Goal: Information Seeking & Learning: Compare options

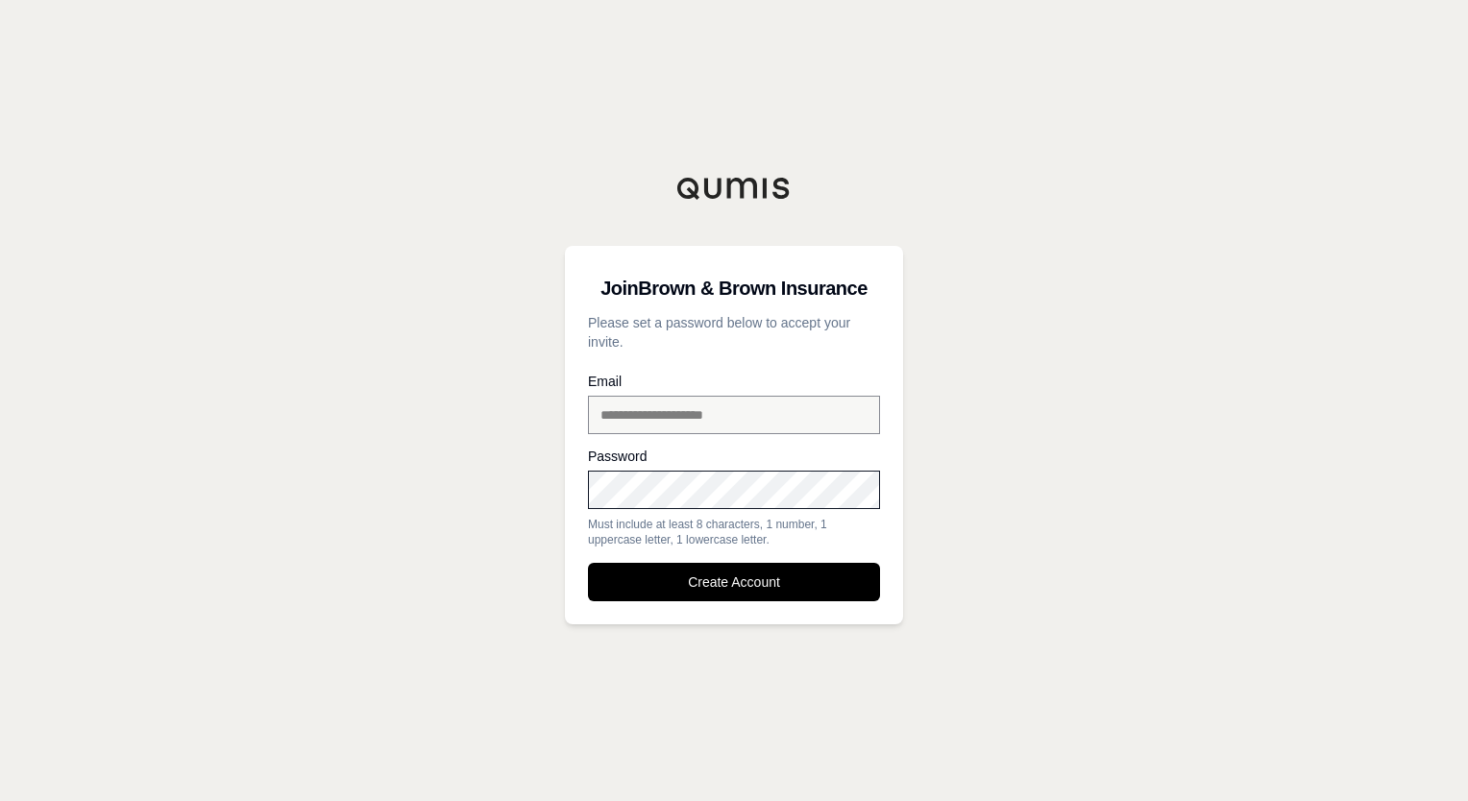
click at [695, 513] on div "Password Must include at least 8 characters, 1 number, 1 uppercase letter, 1 lo…" at bounding box center [734, 499] width 292 height 98
click at [769, 592] on button "Create Account" at bounding box center [734, 582] width 292 height 38
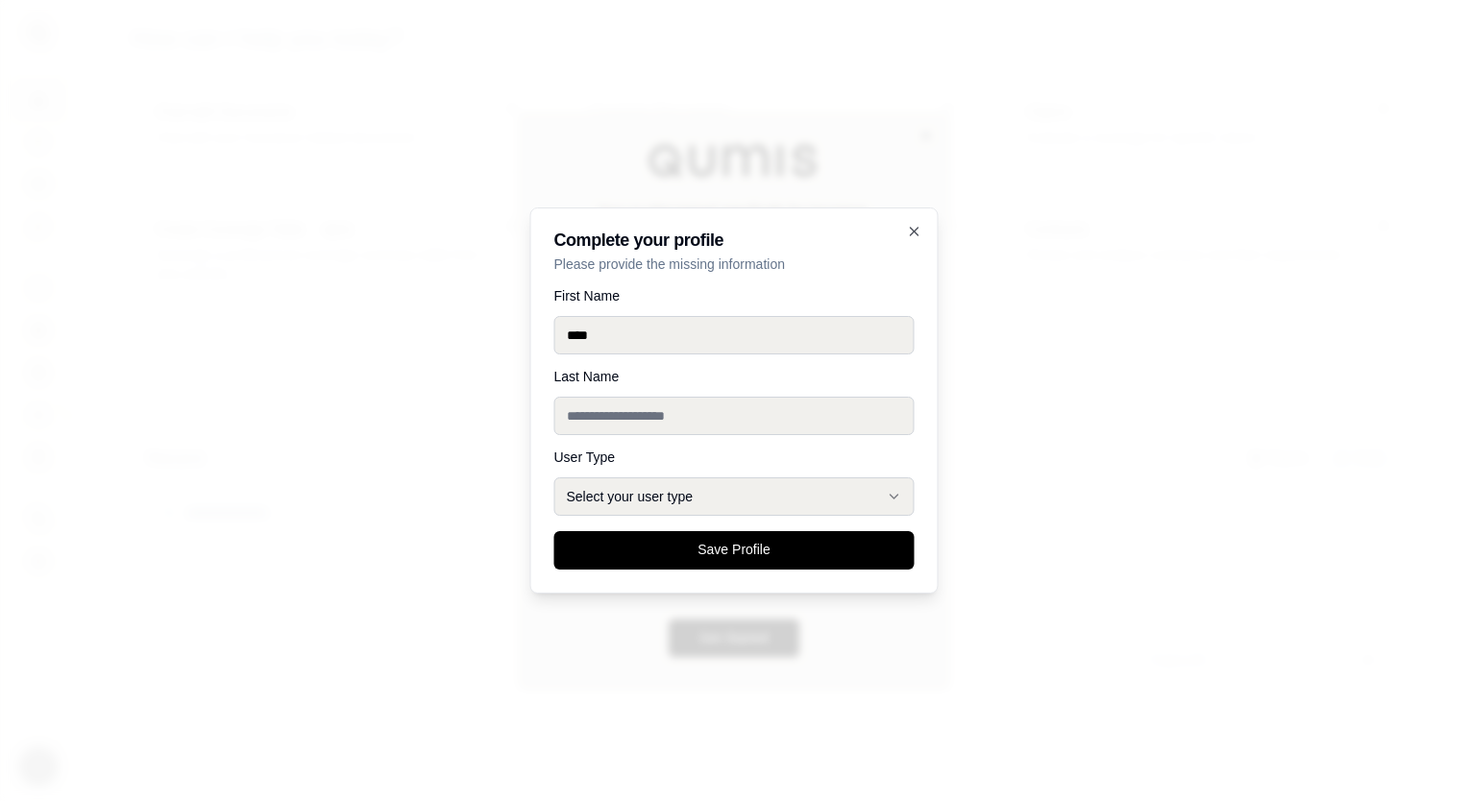
type input "****"
type input "*****"
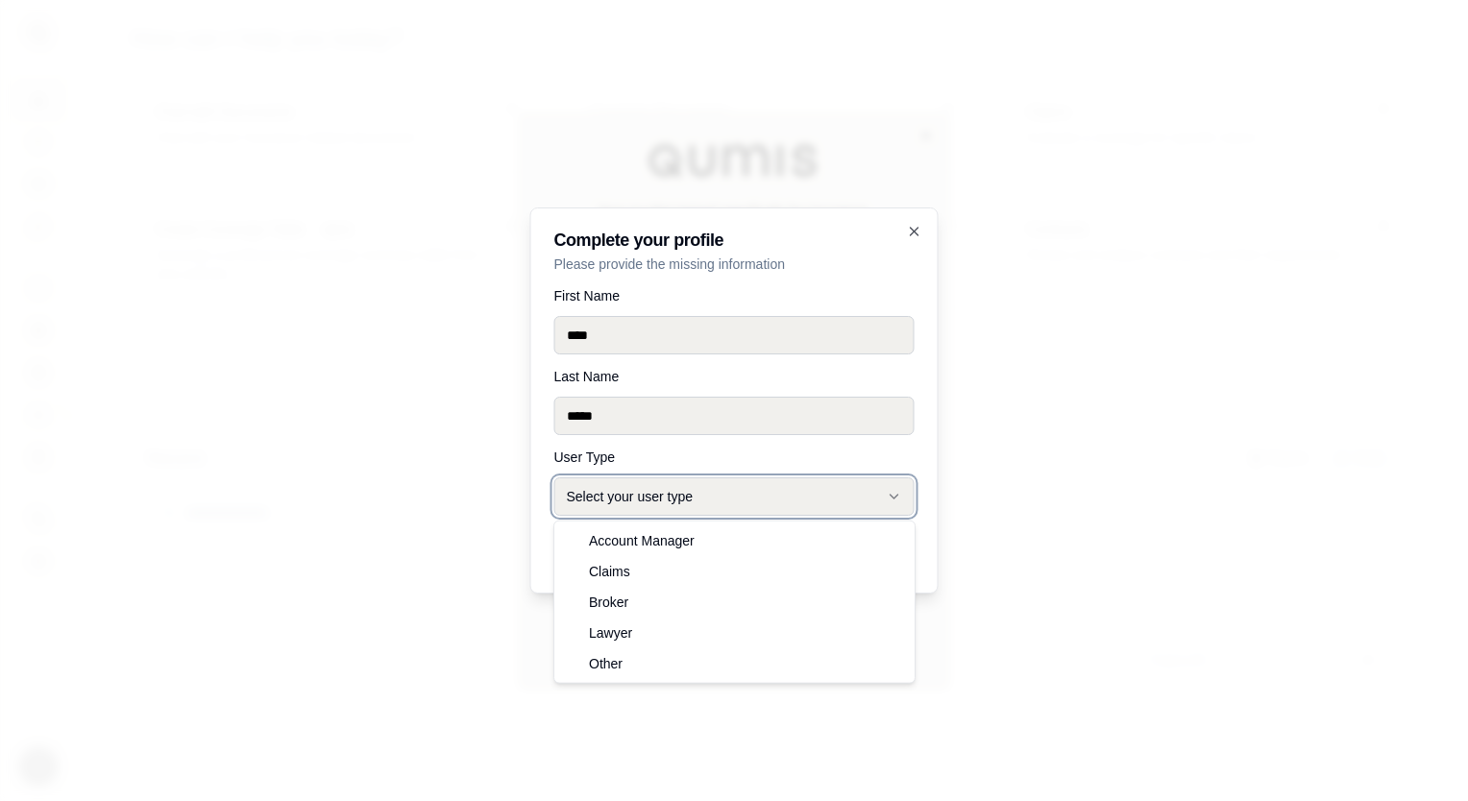
click at [828, 501] on button "Select your user type" at bounding box center [734, 496] width 360 height 38
select select "******"
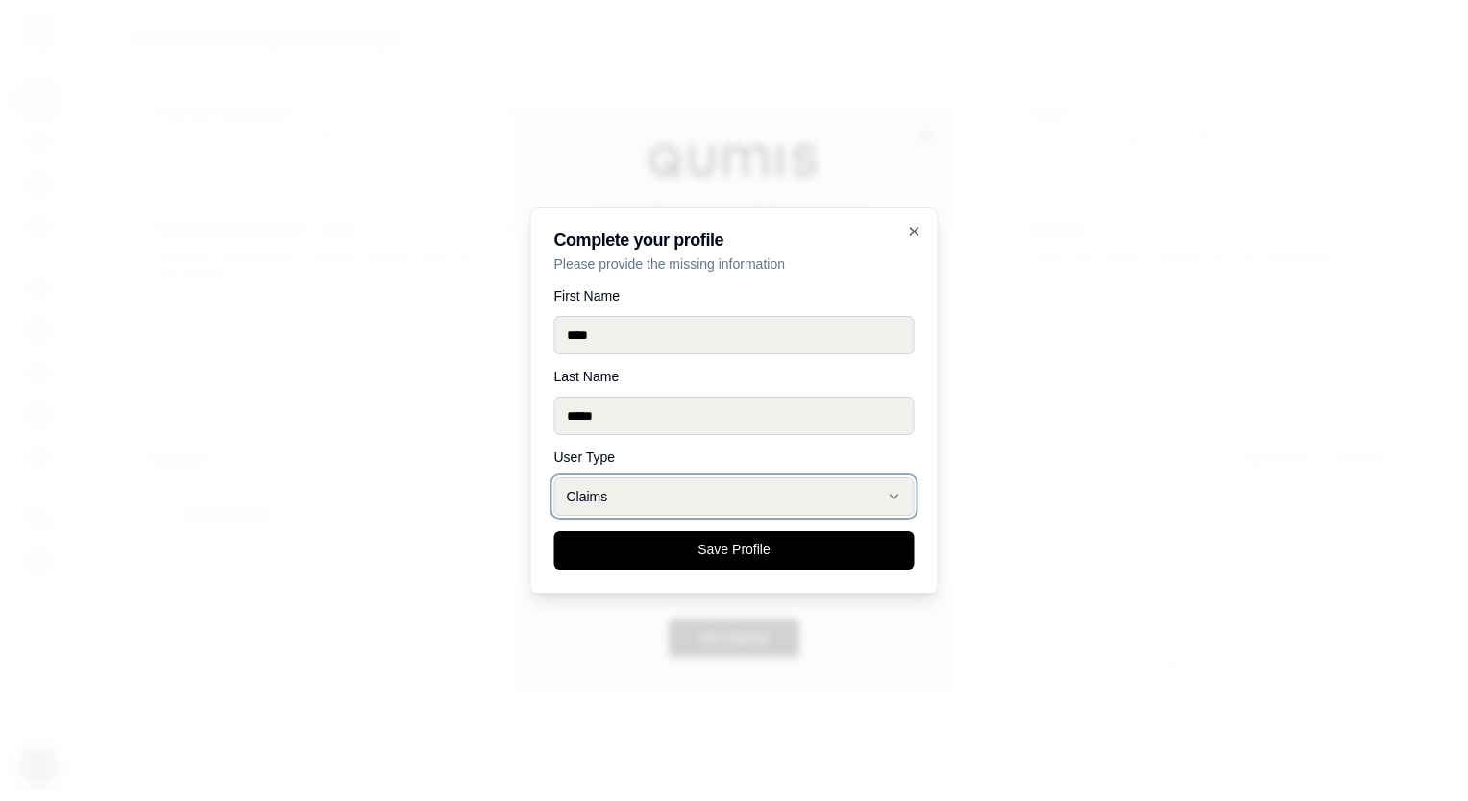
click at [891, 488] on button "Claims" at bounding box center [734, 496] width 360 height 38
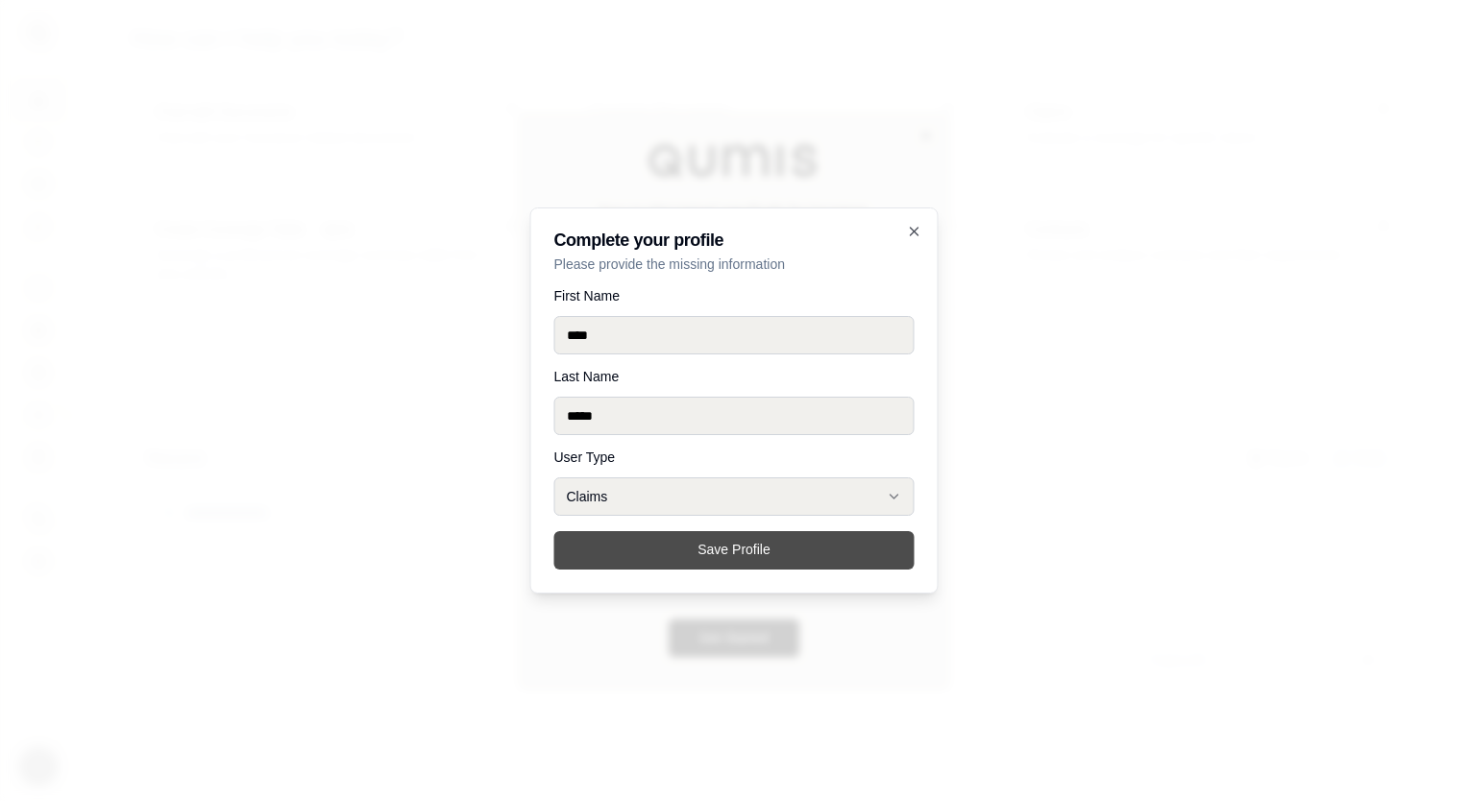
click at [808, 550] on button "Save Profile" at bounding box center [734, 550] width 360 height 38
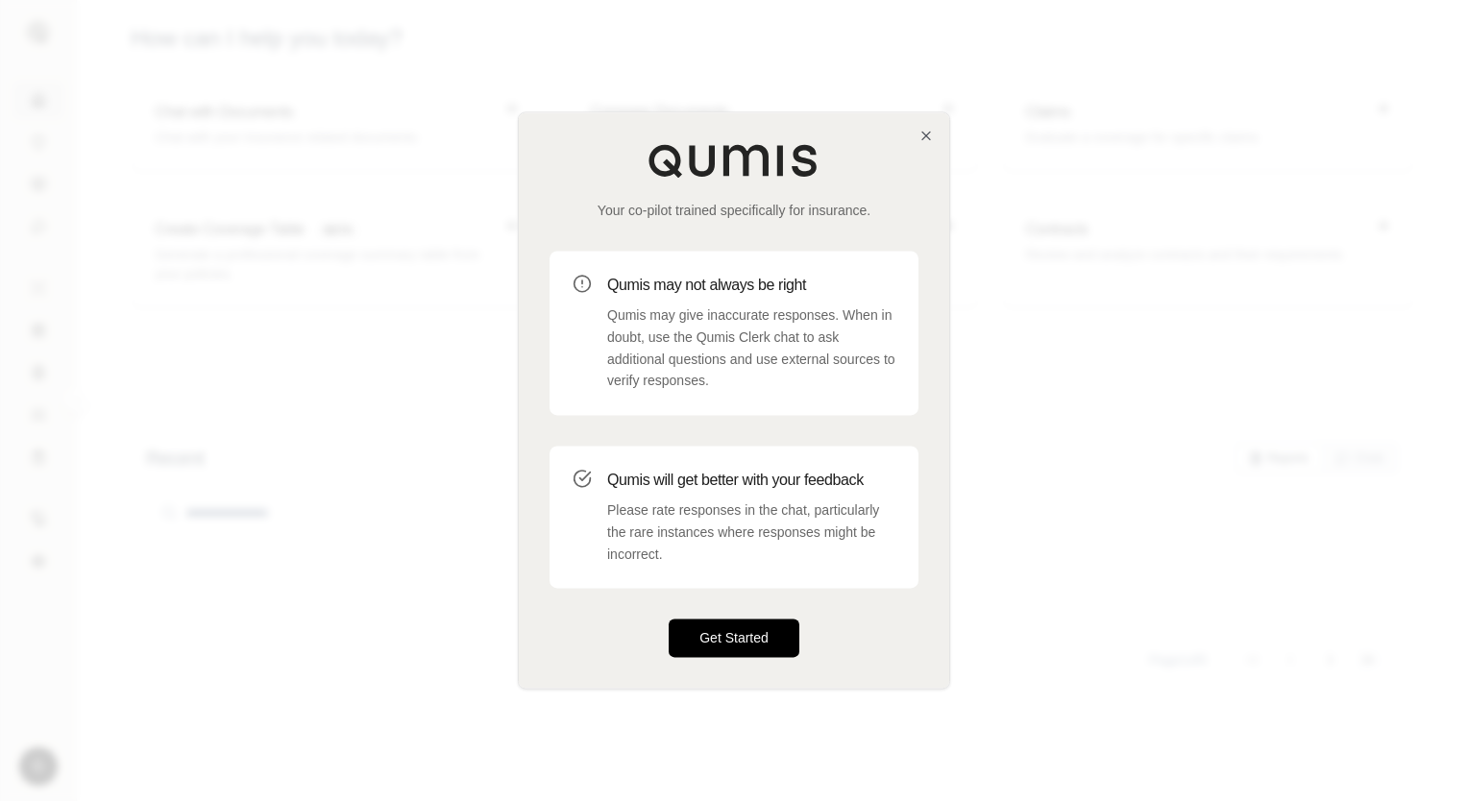
click at [752, 647] on button "Get Started" at bounding box center [734, 639] width 131 height 38
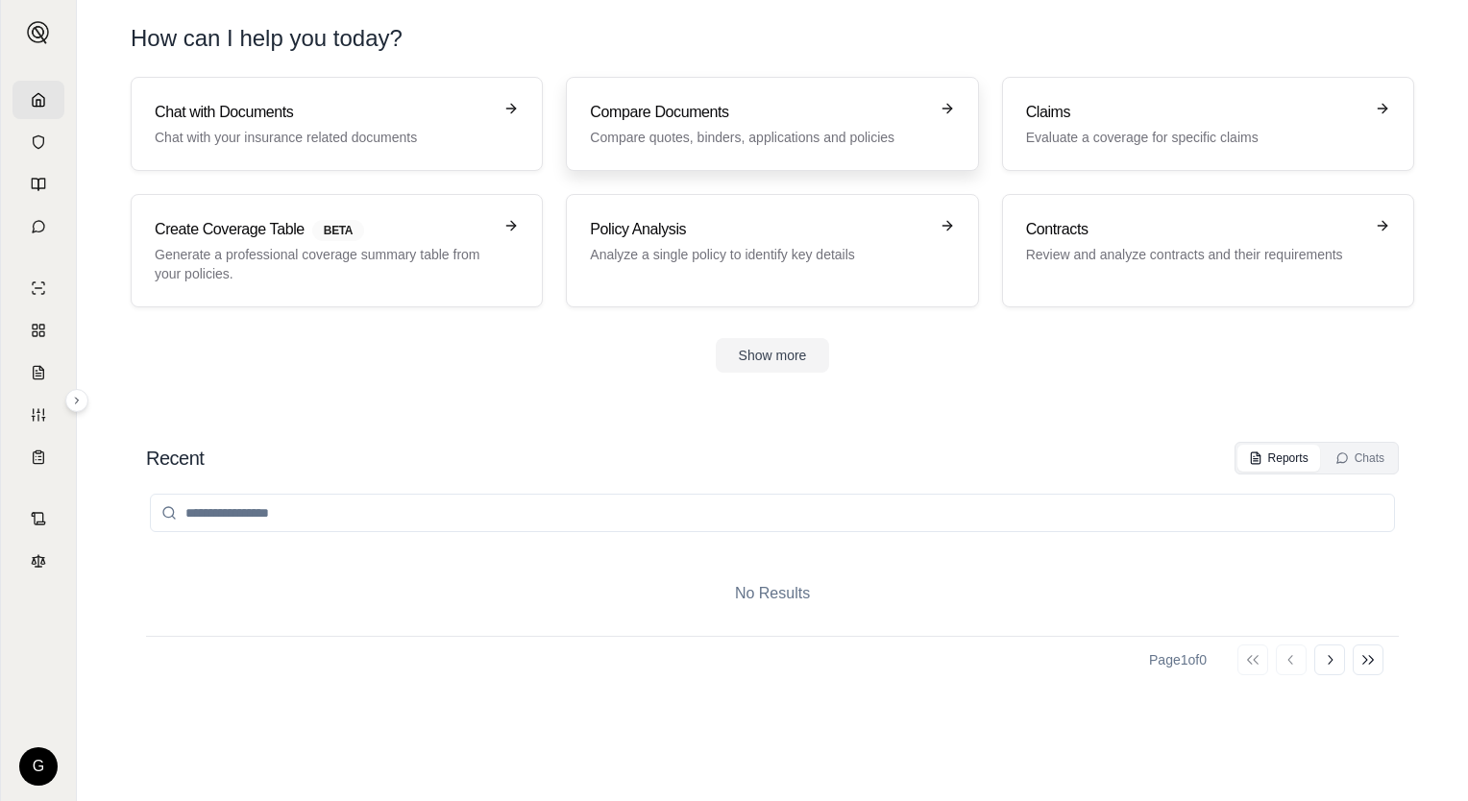
click at [940, 113] on icon at bounding box center [946, 108] width 15 height 15
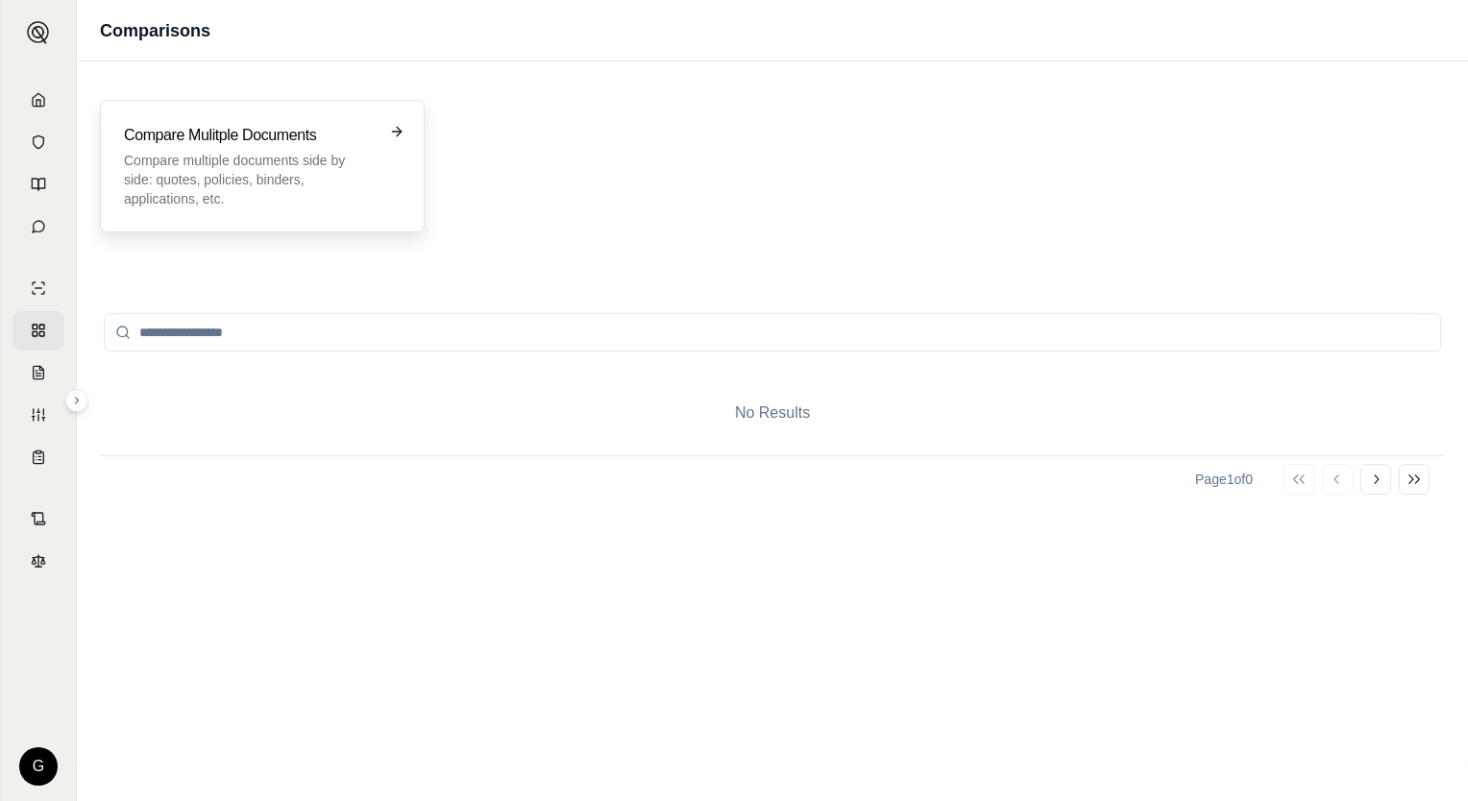
click at [392, 135] on icon at bounding box center [396, 131] width 15 height 15
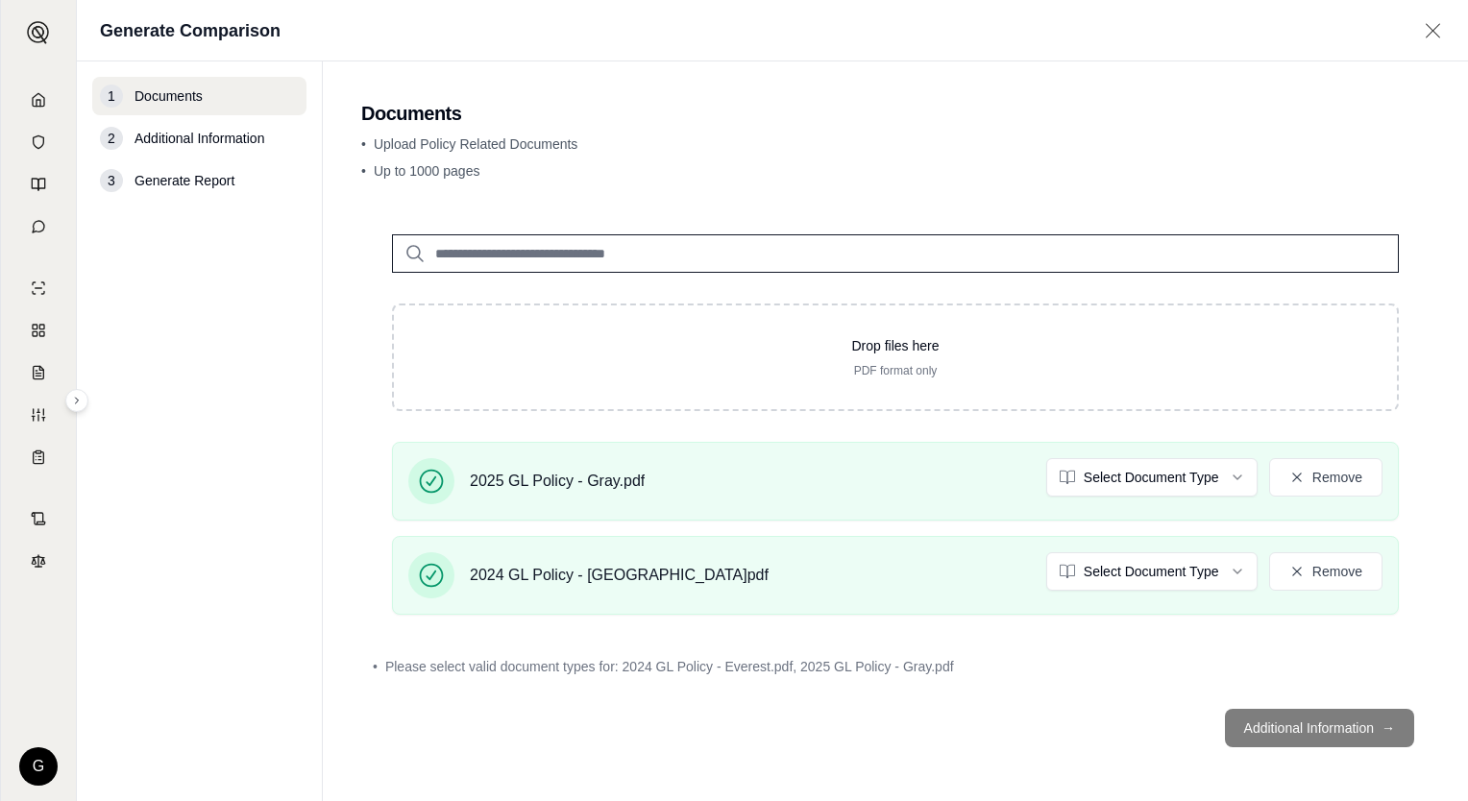
click at [1304, 731] on footer "Additional Information →" at bounding box center [895, 728] width 1068 height 69
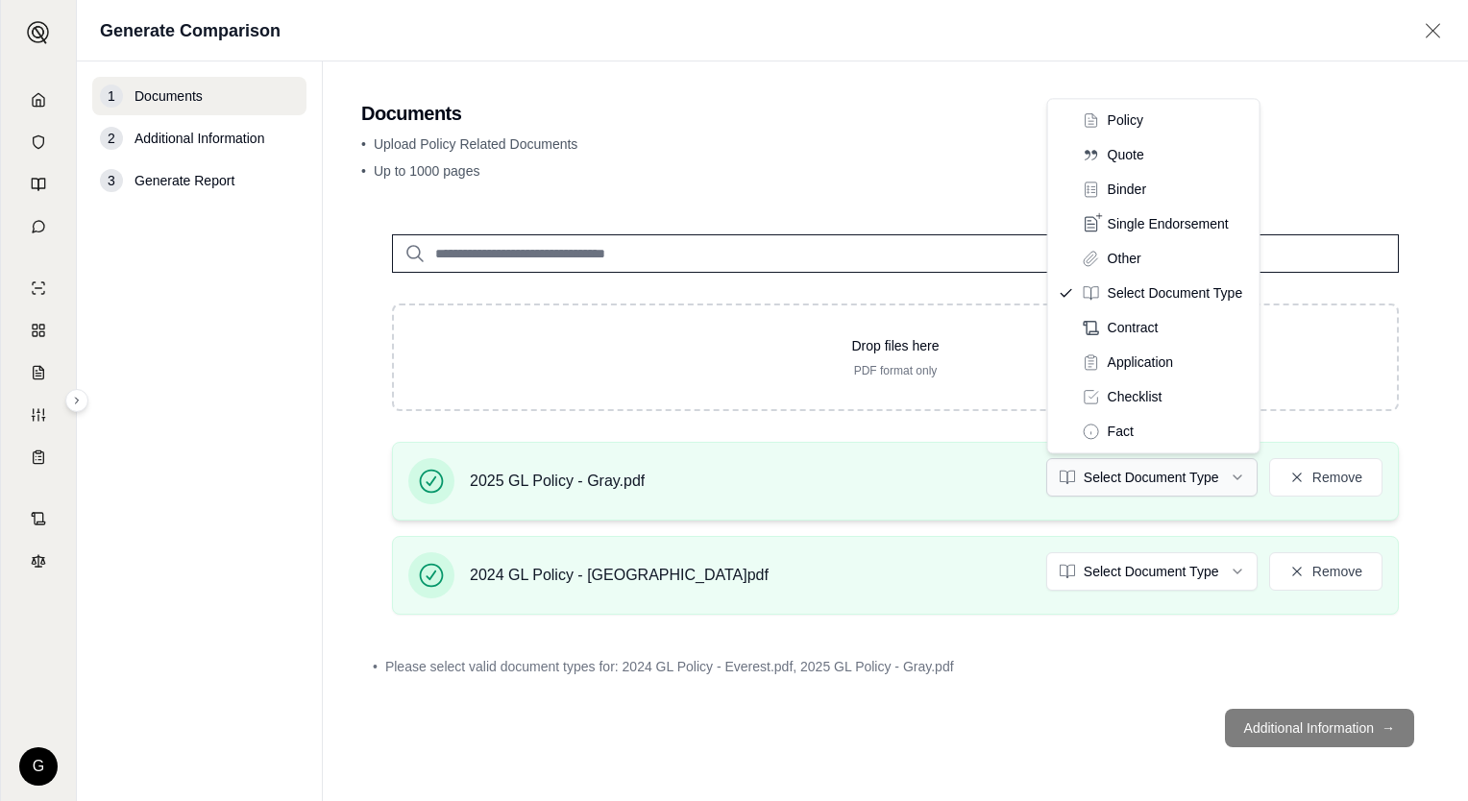
click at [1122, 475] on html "G Generate Comparison 1 Documents 2 Additional Information 3 Generate Report Do…" at bounding box center [734, 400] width 1468 height 801
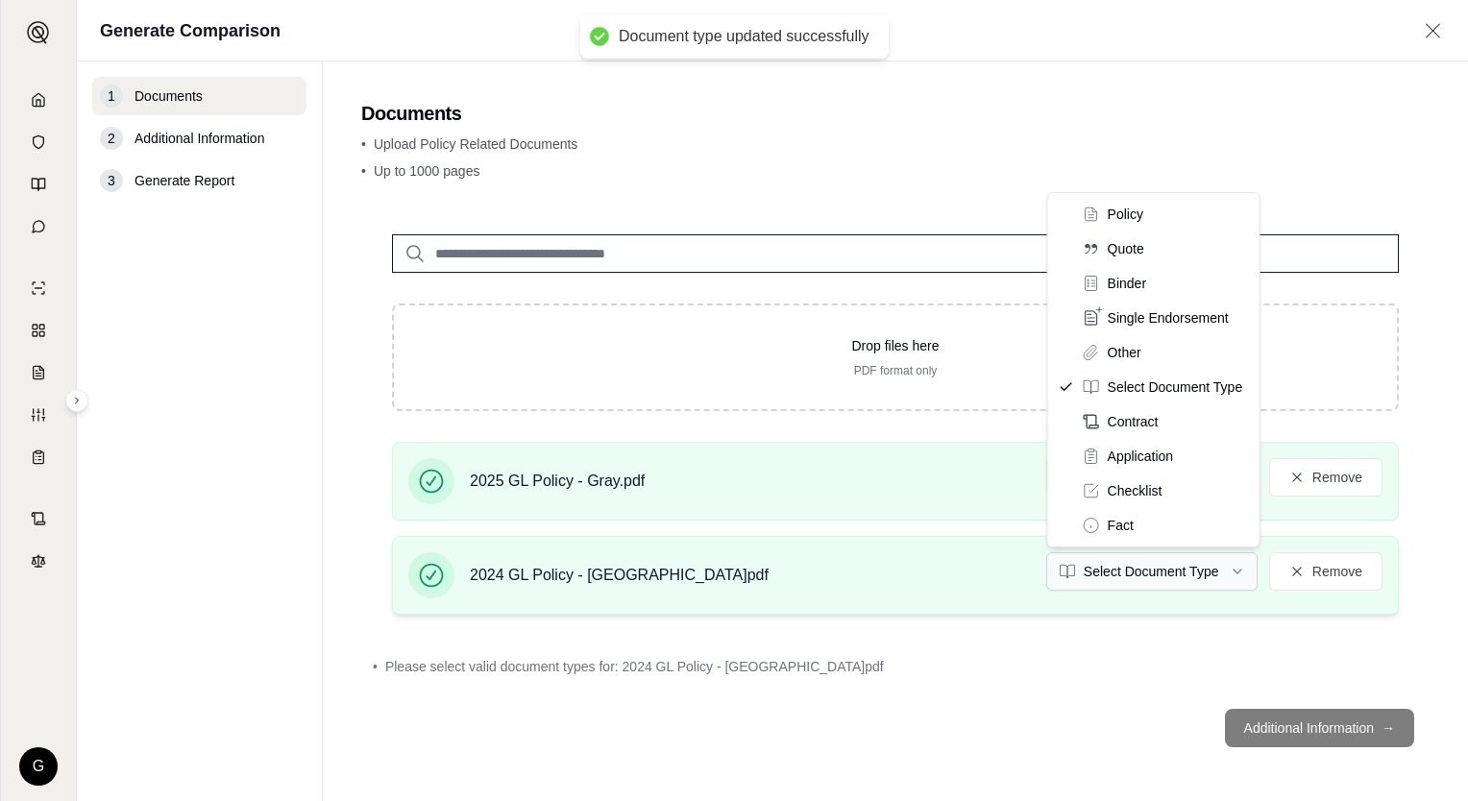
click at [1191, 562] on html "Document type updated successfully G Generate Comparison 1 Documents 2 Addition…" at bounding box center [734, 400] width 1468 height 801
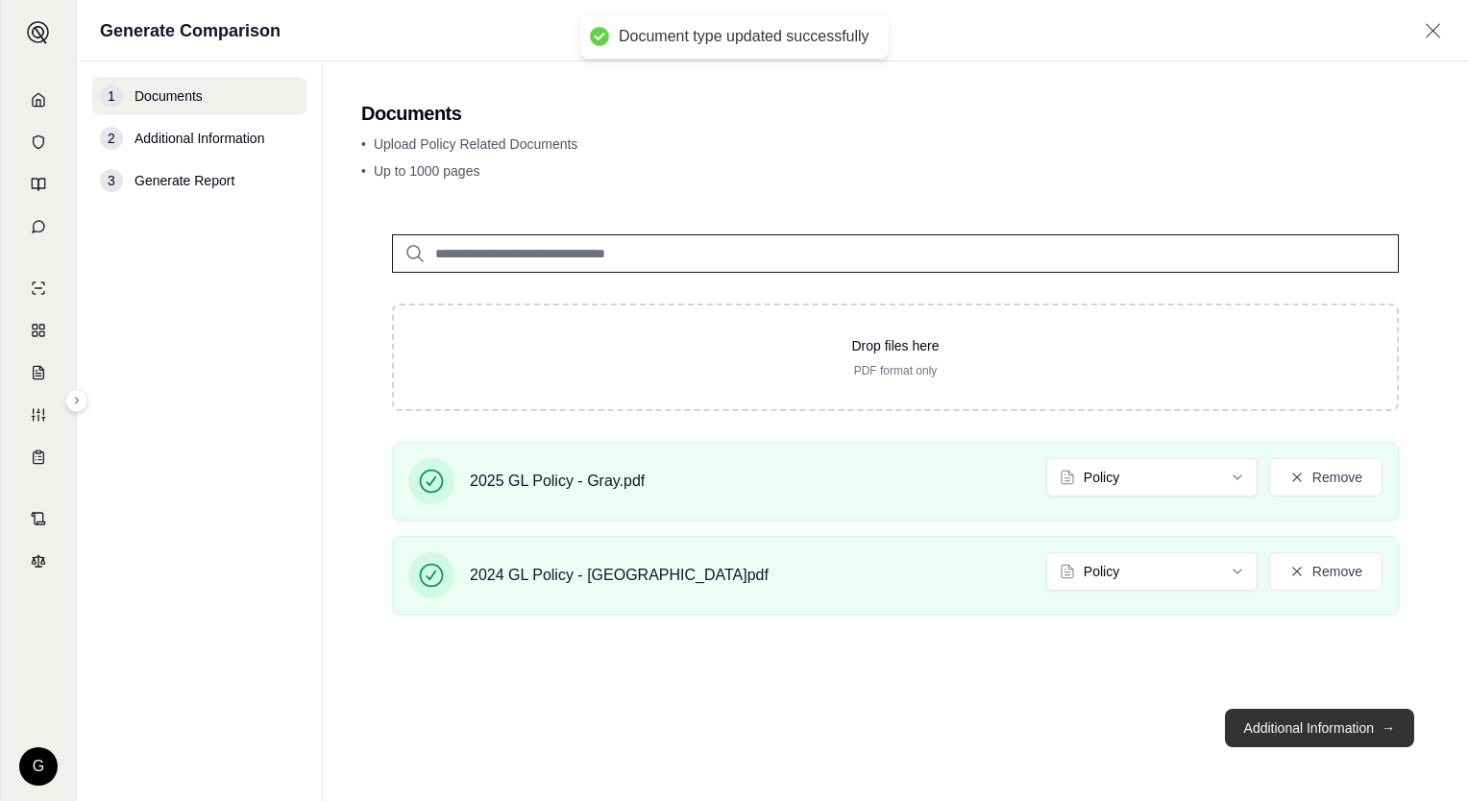
click at [1293, 725] on button "Additional Information →" at bounding box center [1319, 728] width 189 height 38
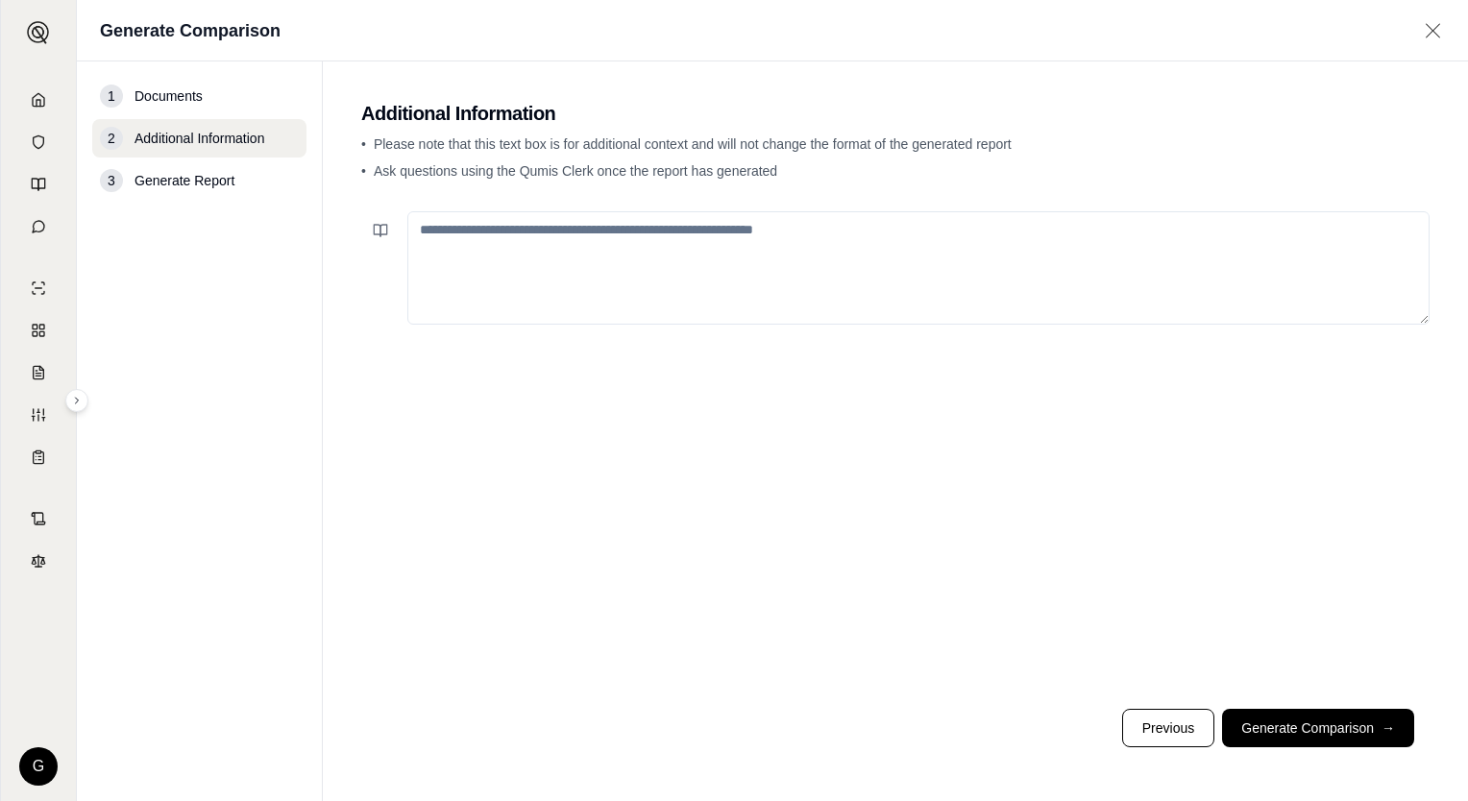
click at [672, 274] on textarea at bounding box center [918, 267] width 1022 height 113
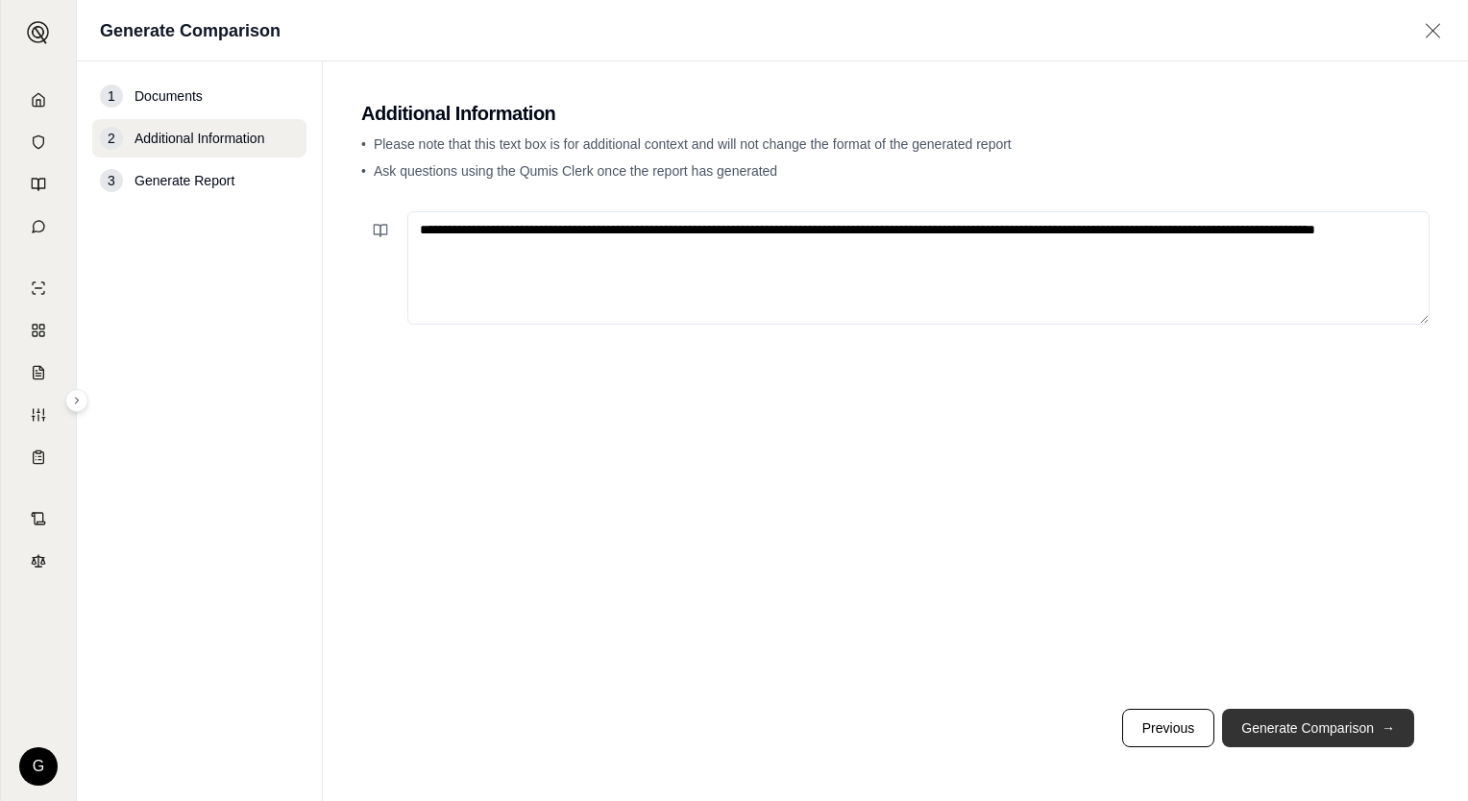
type textarea "**********"
click at [1259, 745] on button "Generate Comparison →" at bounding box center [1318, 728] width 192 height 38
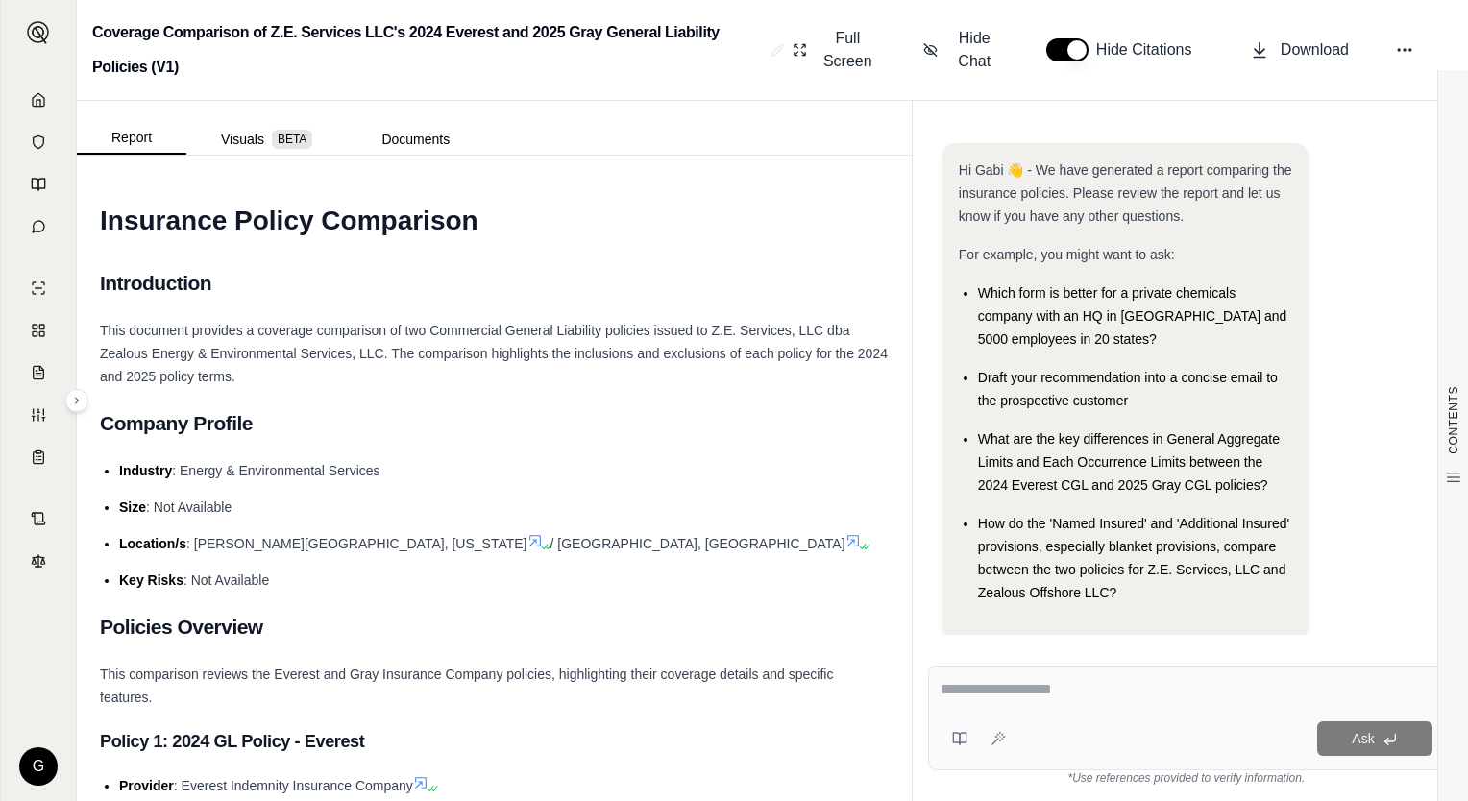
scroll to position [29, 0]
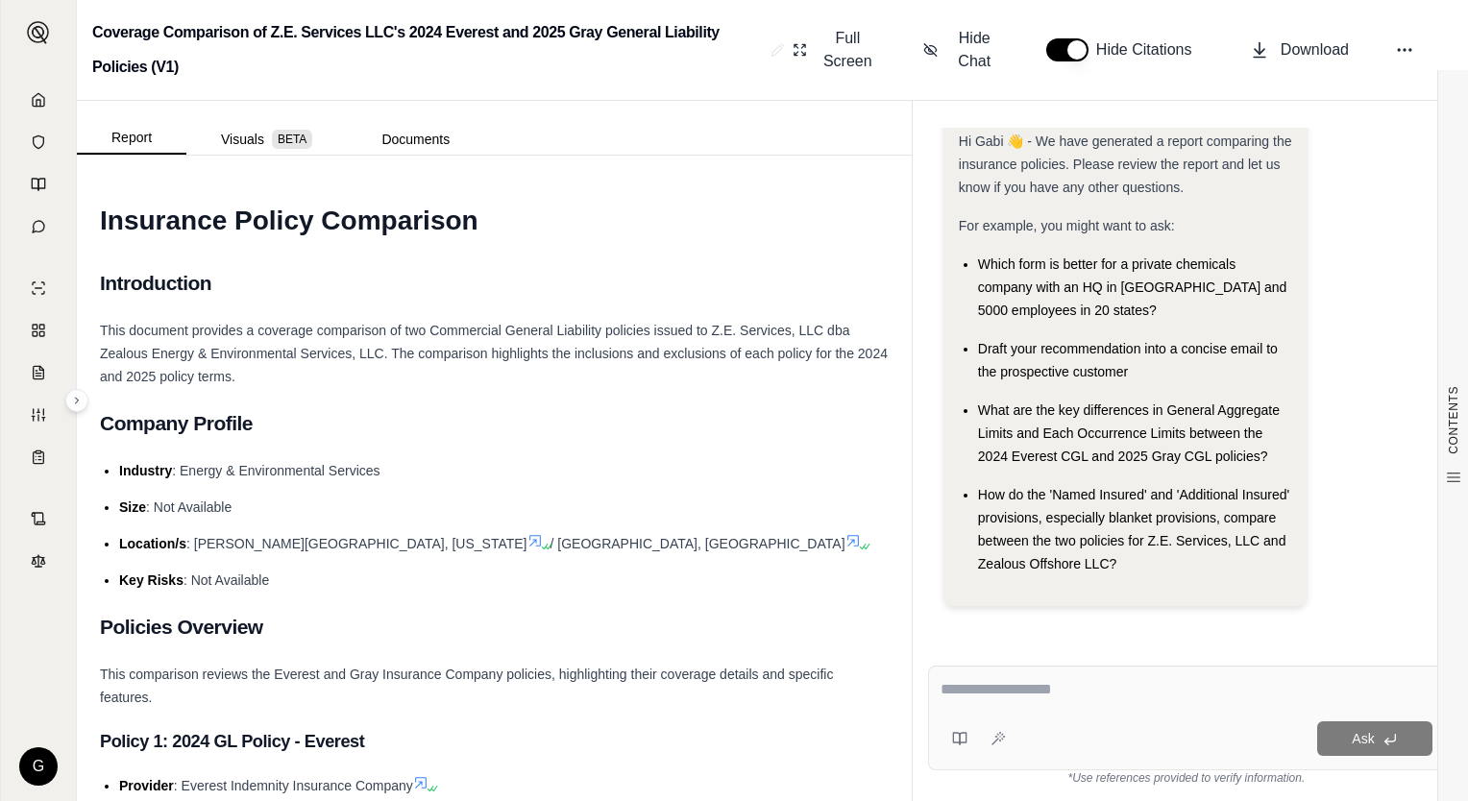
click at [269, 56] on div "Coverage Comparison of Z.E. Services LLC's 2024 Everest and 2025 Gray General L…" at bounding box center [772, 400] width 1391 height 801
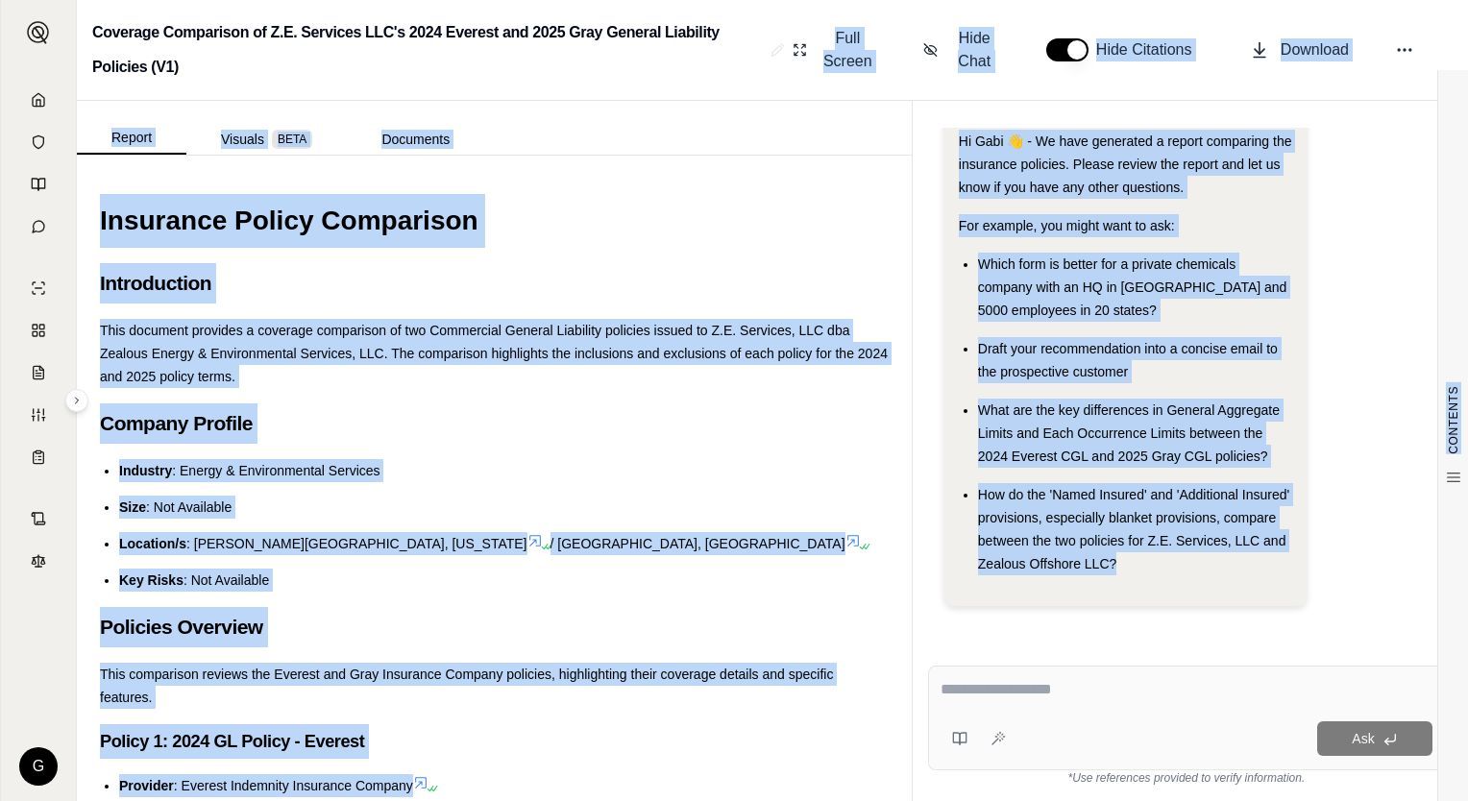
click at [476, 274] on h2 "Introduction" at bounding box center [494, 283] width 789 height 40
click at [621, 148] on div "Report Visuals BETA Documents" at bounding box center [494, 128] width 835 height 54
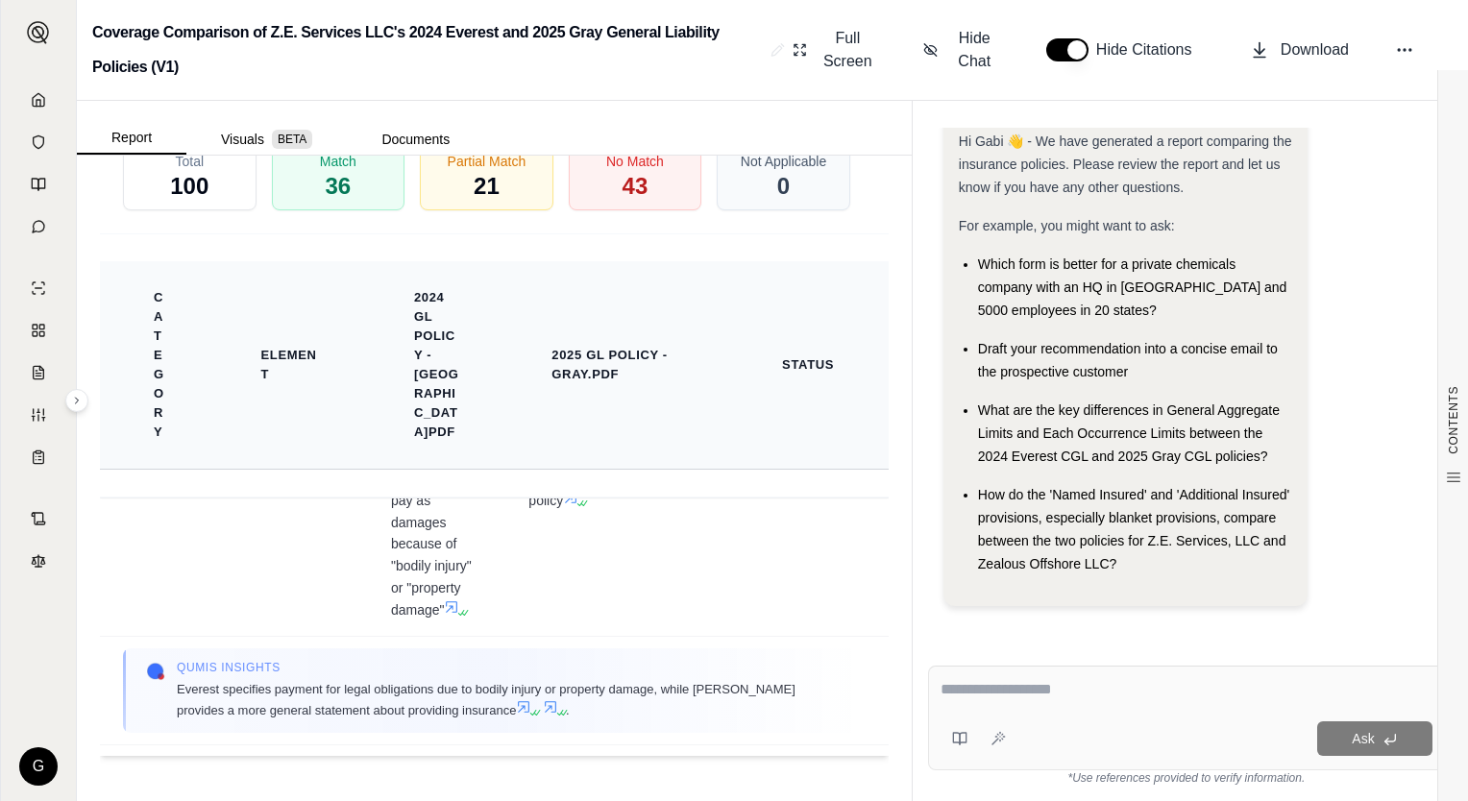
scroll to position [192, 0]
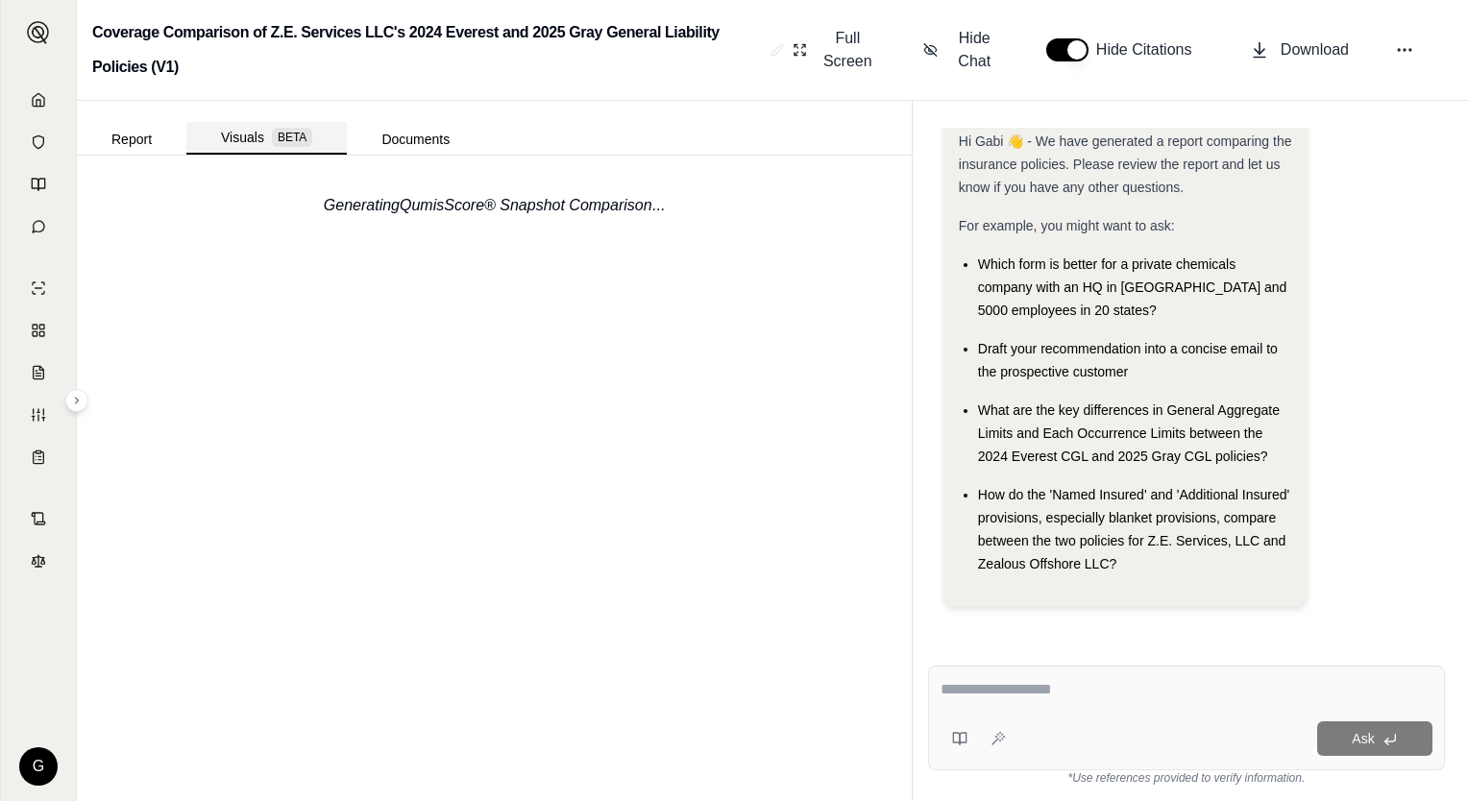
click at [275, 136] on span "BETA" at bounding box center [292, 137] width 40 height 19
click at [304, 136] on span "BETA" at bounding box center [292, 137] width 40 height 19
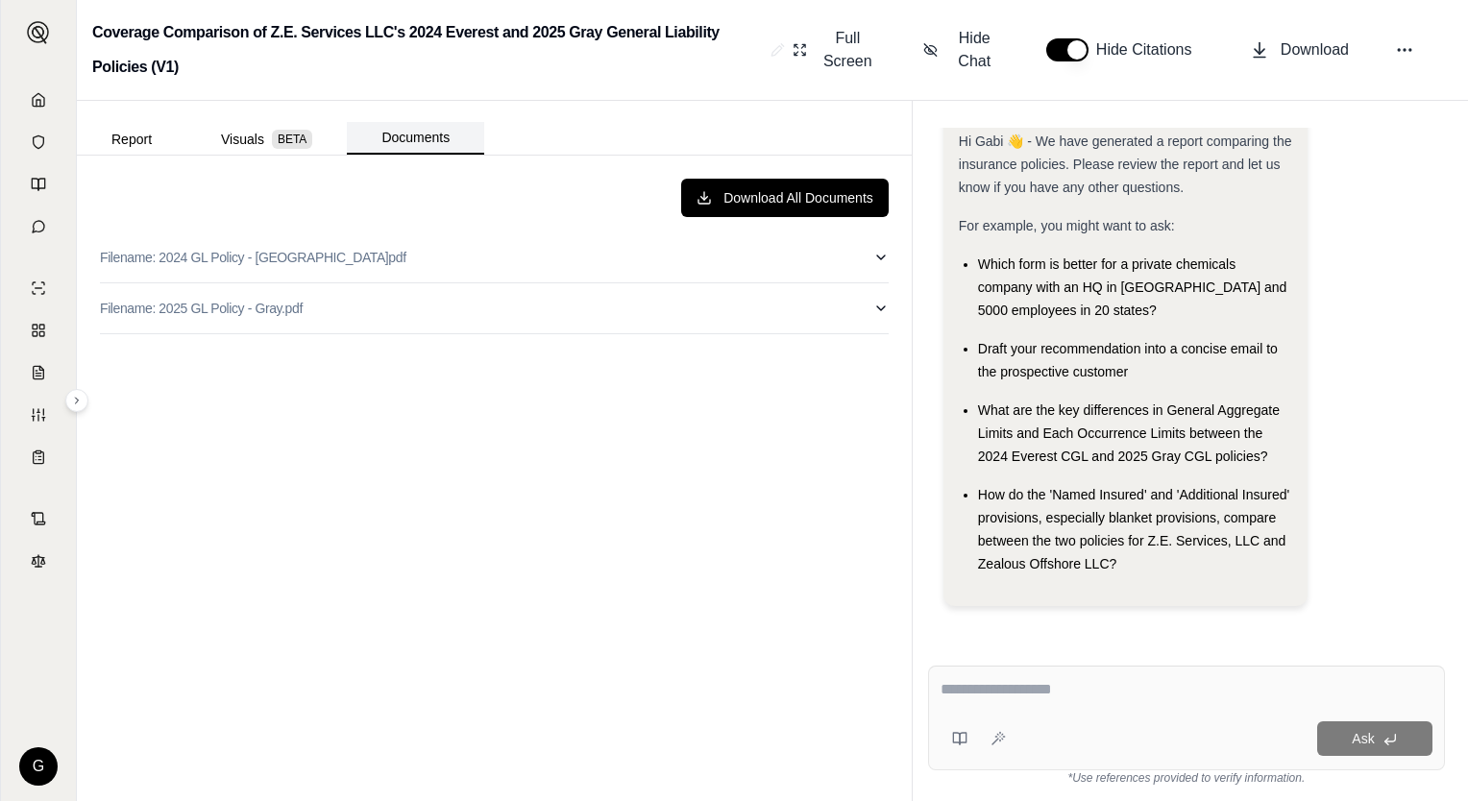
click at [403, 127] on button "Documents" at bounding box center [415, 138] width 137 height 33
click at [160, 141] on button "Report" at bounding box center [132, 139] width 110 height 31
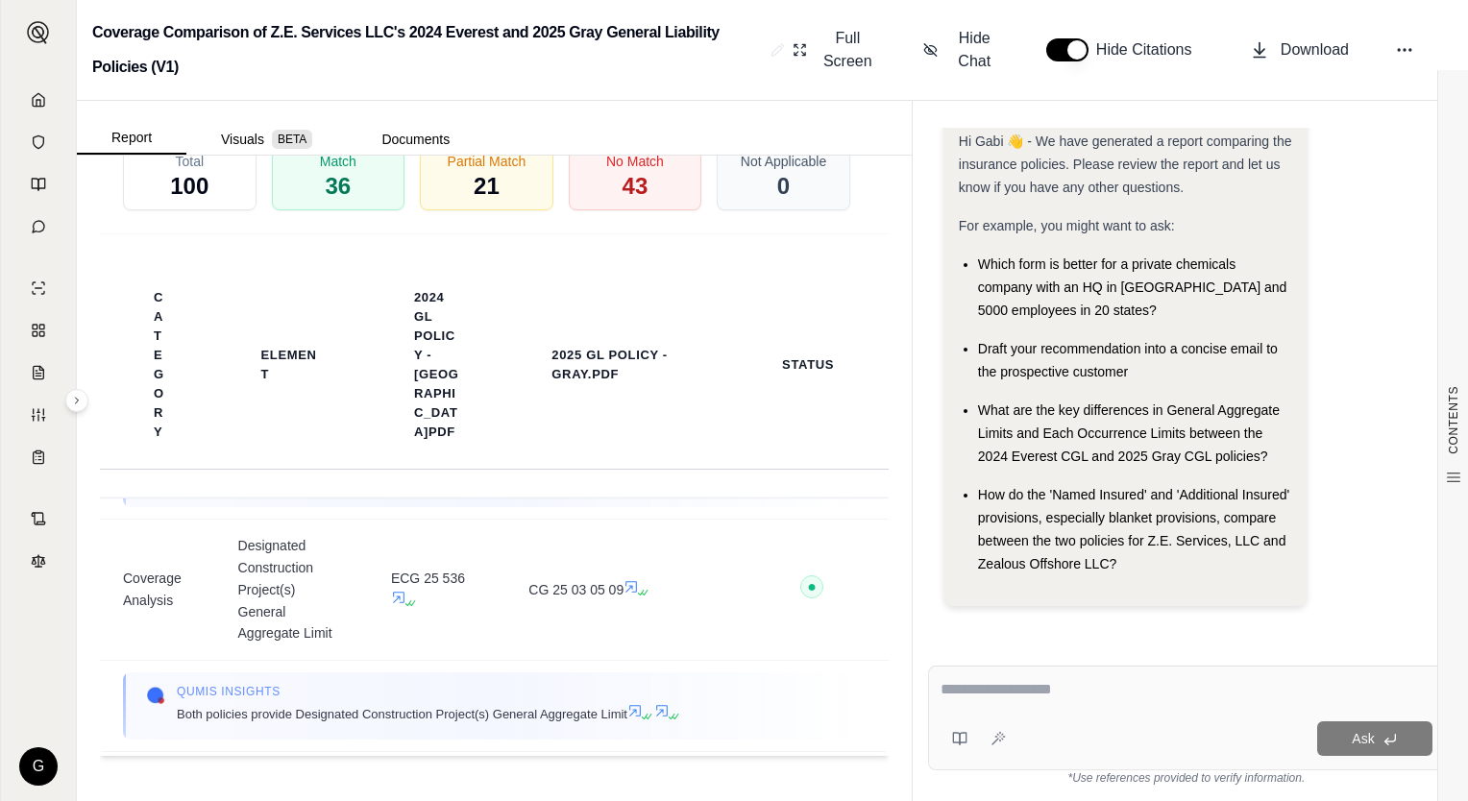
scroll to position [6820, 0]
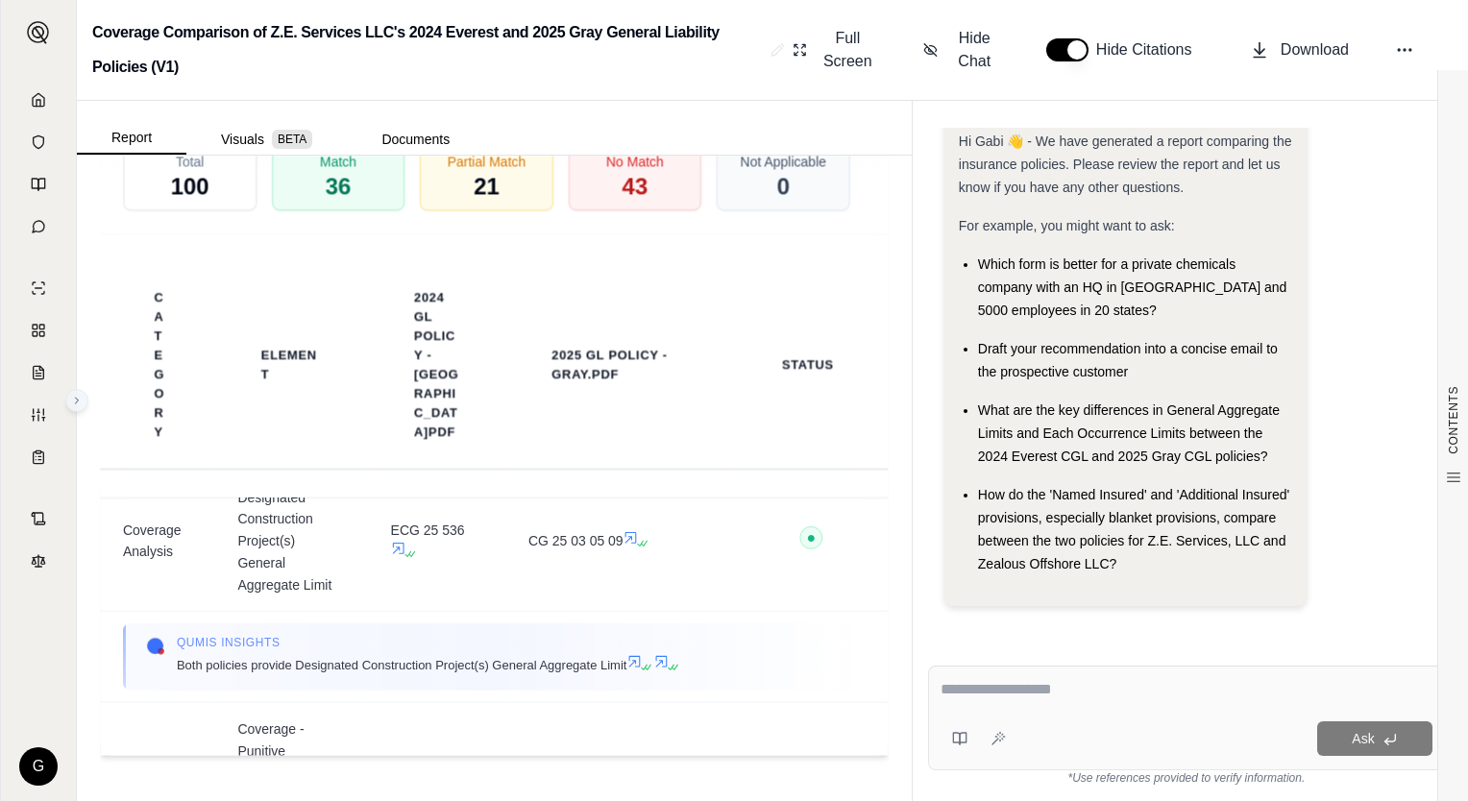
click at [81, 404] on icon at bounding box center [77, 401] width 12 height 12
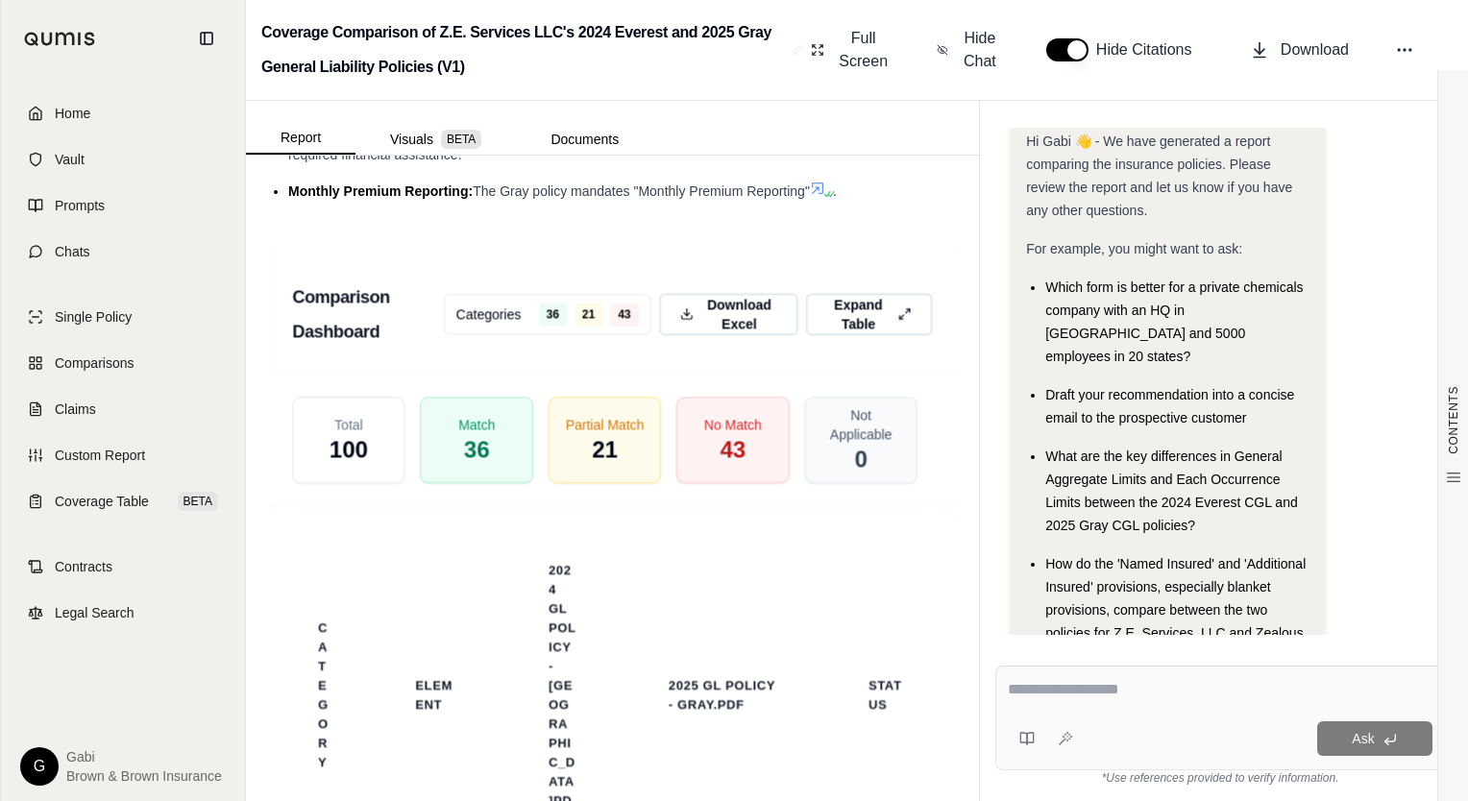
scroll to position [7608, 0]
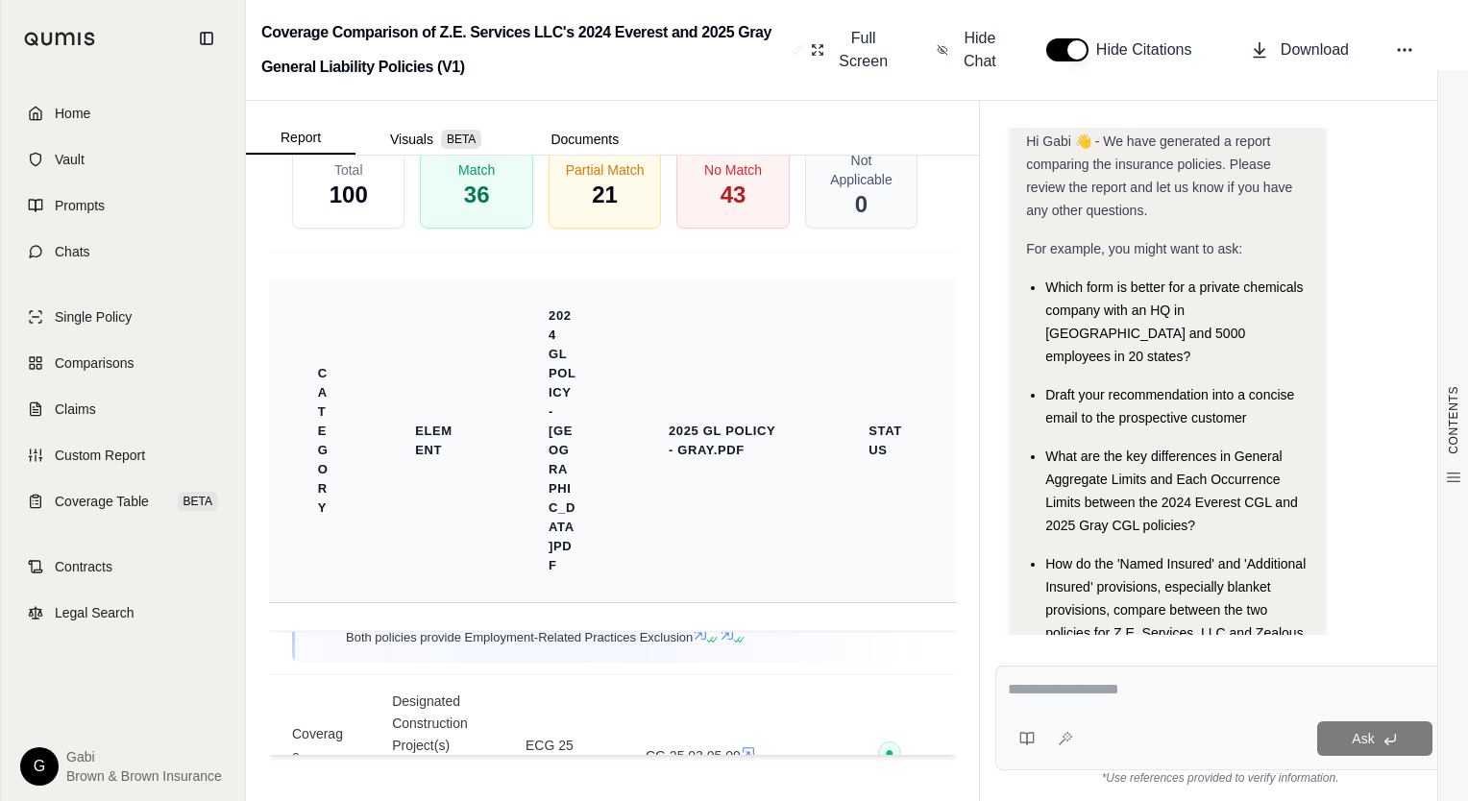
click at [270, 432] on th "Category" at bounding box center [319, 442] width 100 height 324
click at [241, 511] on div "Home Vault Prompts Chats Single Policy Comparisons Claims Custom Report Coverag…" at bounding box center [123, 439] width 244 height 724
click at [202, 40] on icon at bounding box center [206, 38] width 15 height 15
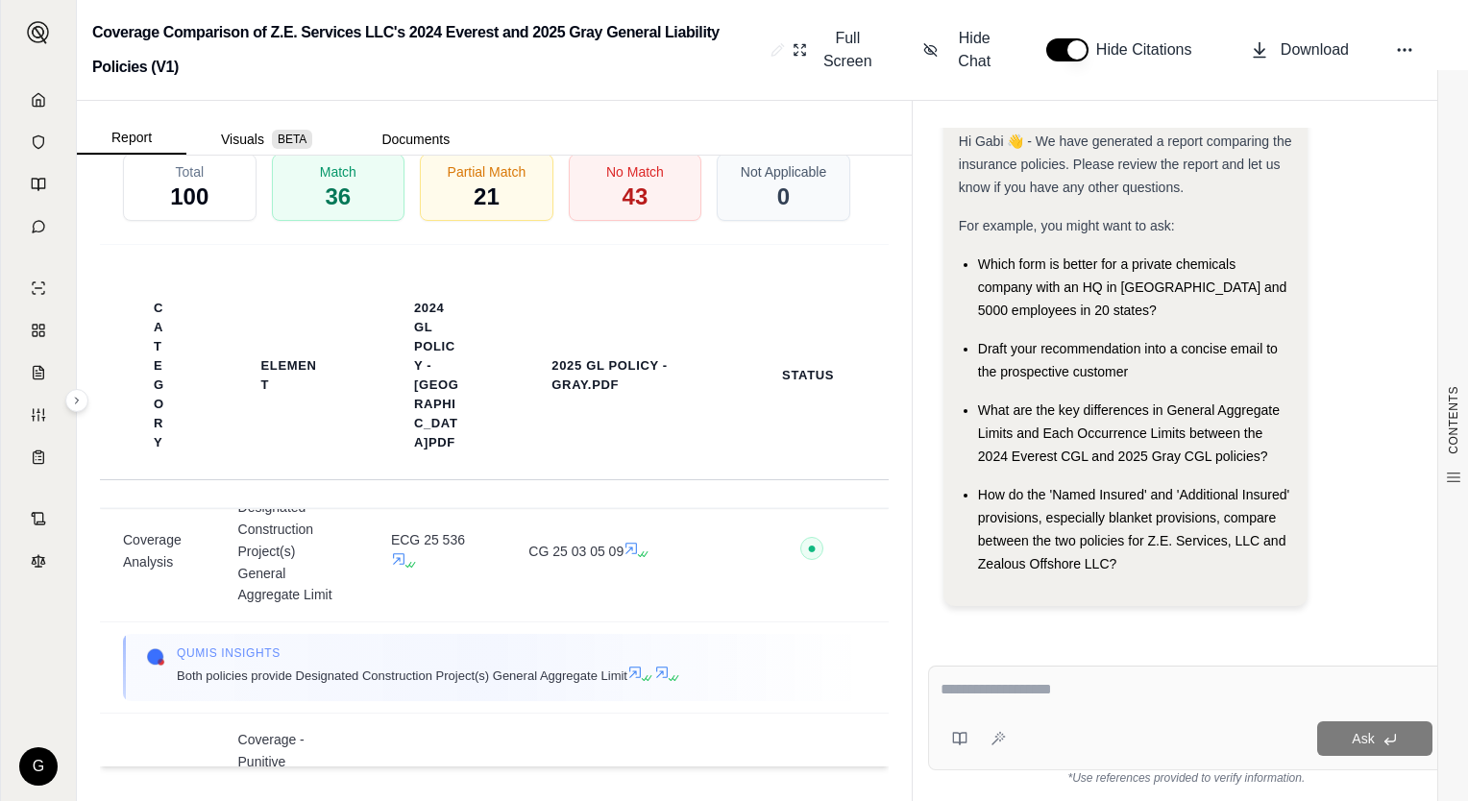
scroll to position [2906, 0]
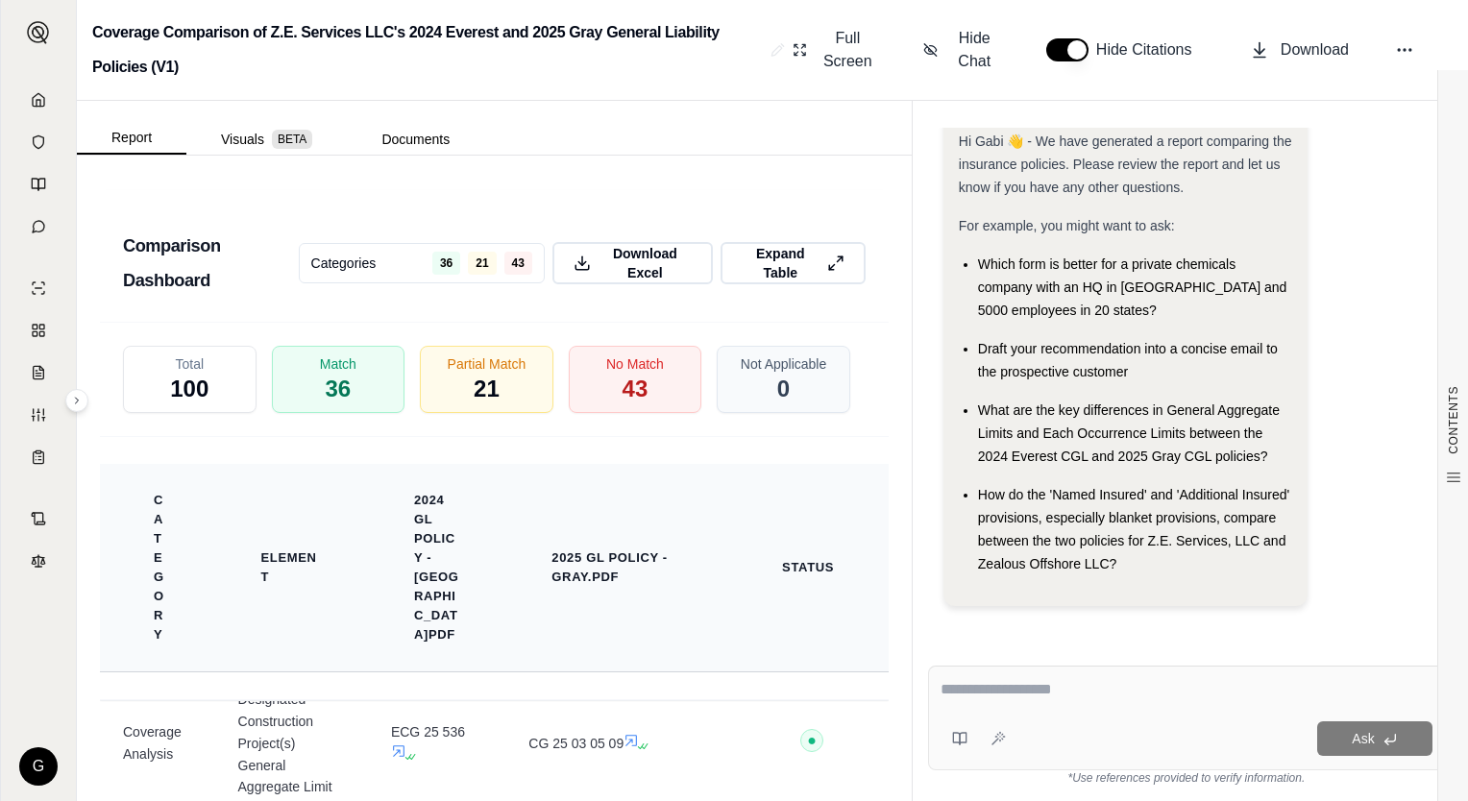
click at [563, 521] on th "2025 GL Policy - Gray.pdf" at bounding box center [620, 568] width 230 height 208
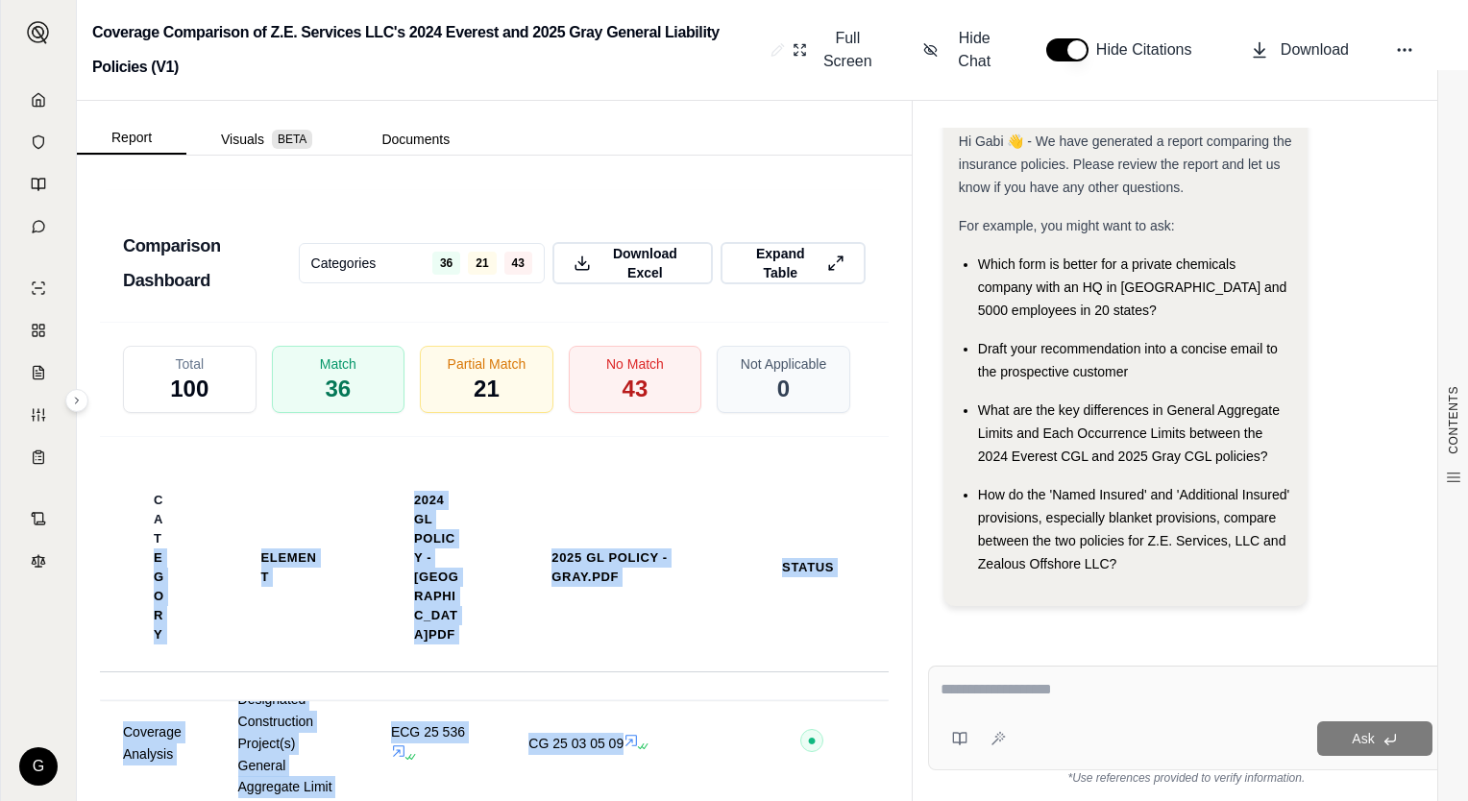
drag, startPoint x: 158, startPoint y: 544, endPoint x: 784, endPoint y: 724, distance: 650.9
click at [788, 728] on div "Comparison Dashboard Categories 36 21 43 Download Excel Expand Table Total 100 …" at bounding box center [494, 574] width 789 height 768
drag, startPoint x: 784, startPoint y: 724, endPoint x: 712, endPoint y: 687, distance: 81.2
click at [712, 687] on div "Category Element 2024 GL Policy - Everest.pdf 2025 GL Policy - Gray.pdf Status" at bounding box center [494, 568] width 789 height 262
click at [620, 656] on th "2025 GL Policy - Gray.pdf" at bounding box center [620, 568] width 230 height 208
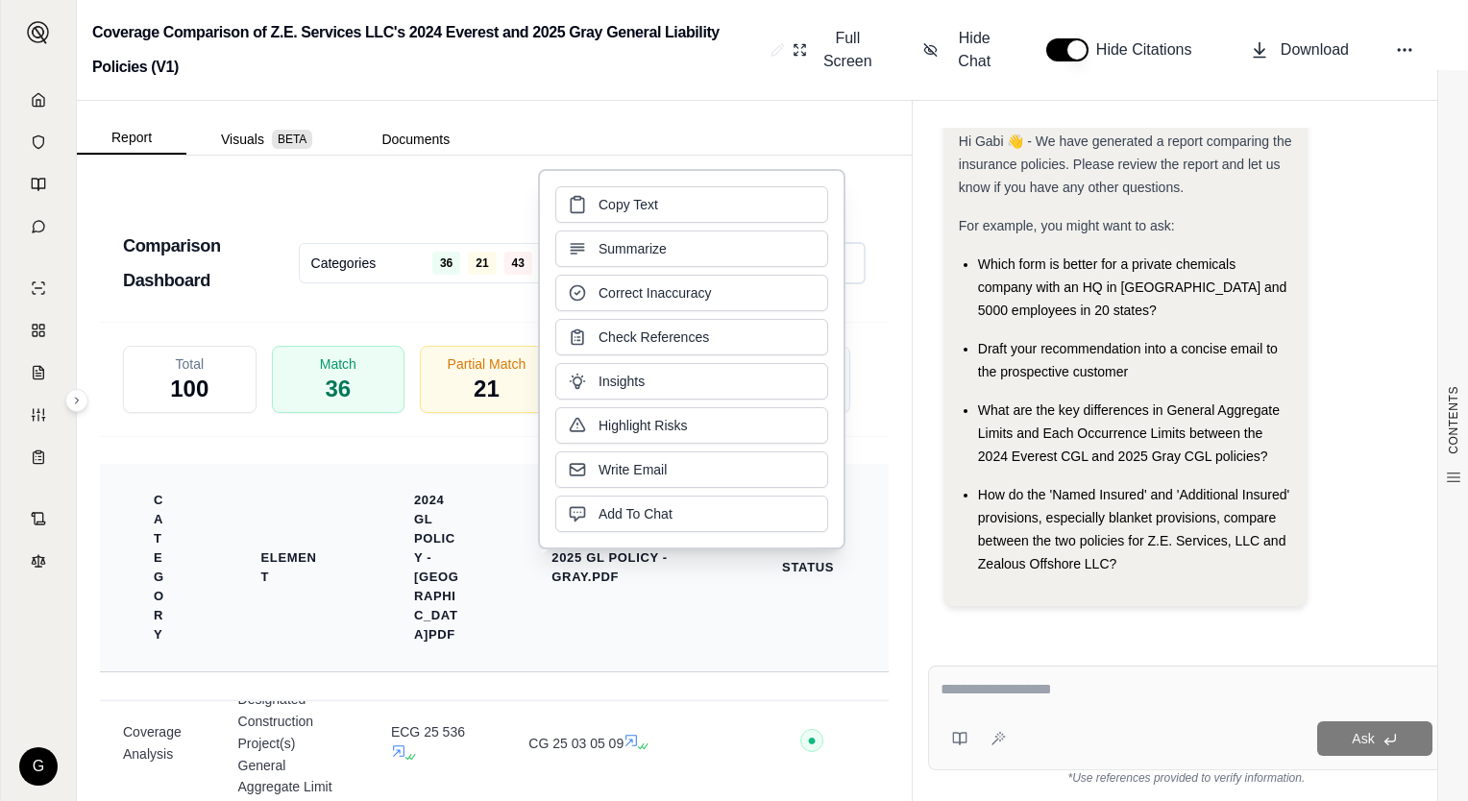
click at [107, 521] on th "Category" at bounding box center [157, 568] width 115 height 208
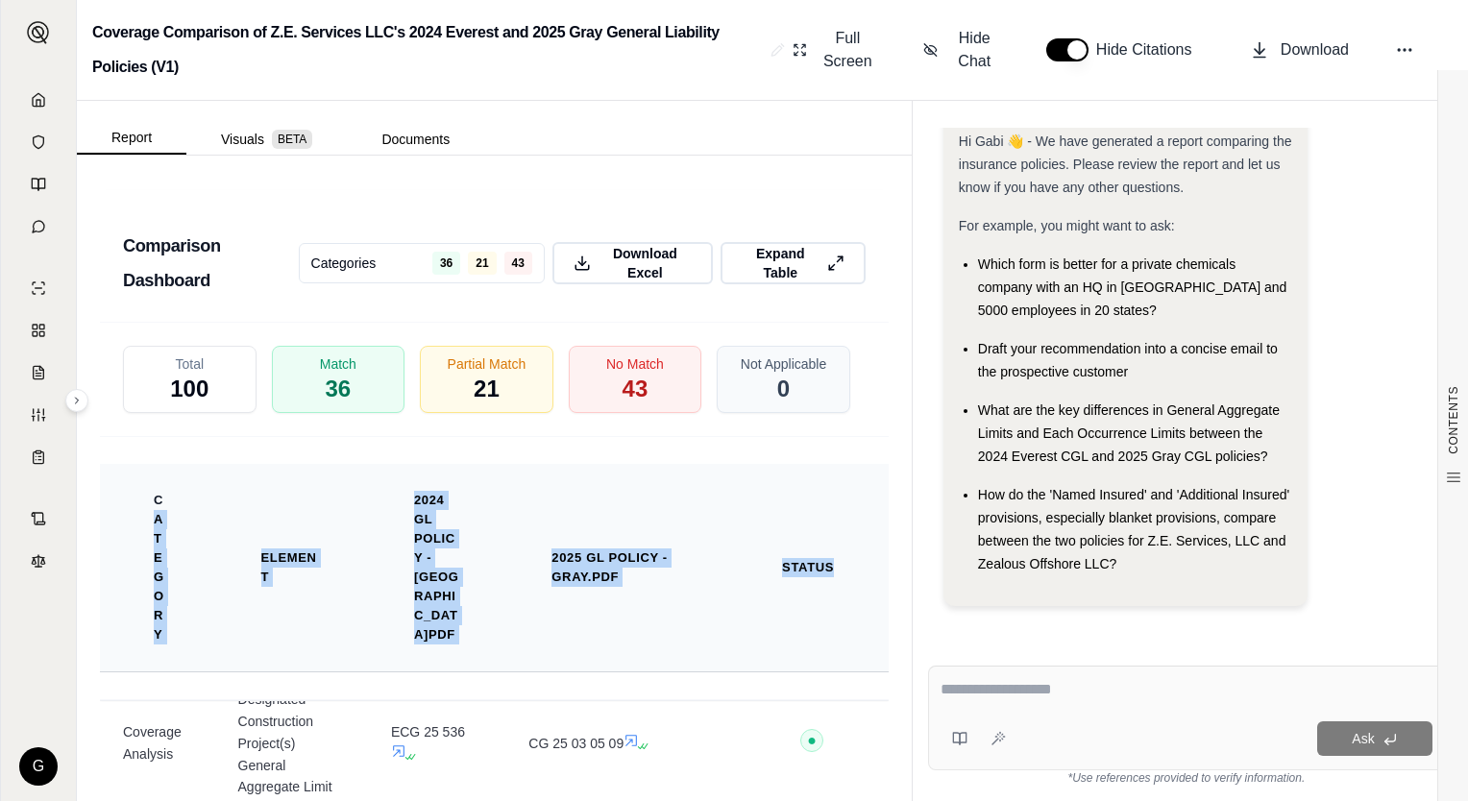
drag, startPoint x: 128, startPoint y: 519, endPoint x: 855, endPoint y: 638, distance: 736.8
click at [855, 638] on tr "Category Element 2024 GL Policy - Everest.pdf 2025 GL Policy - Gray.pdf Status" at bounding box center [494, 568] width 789 height 208
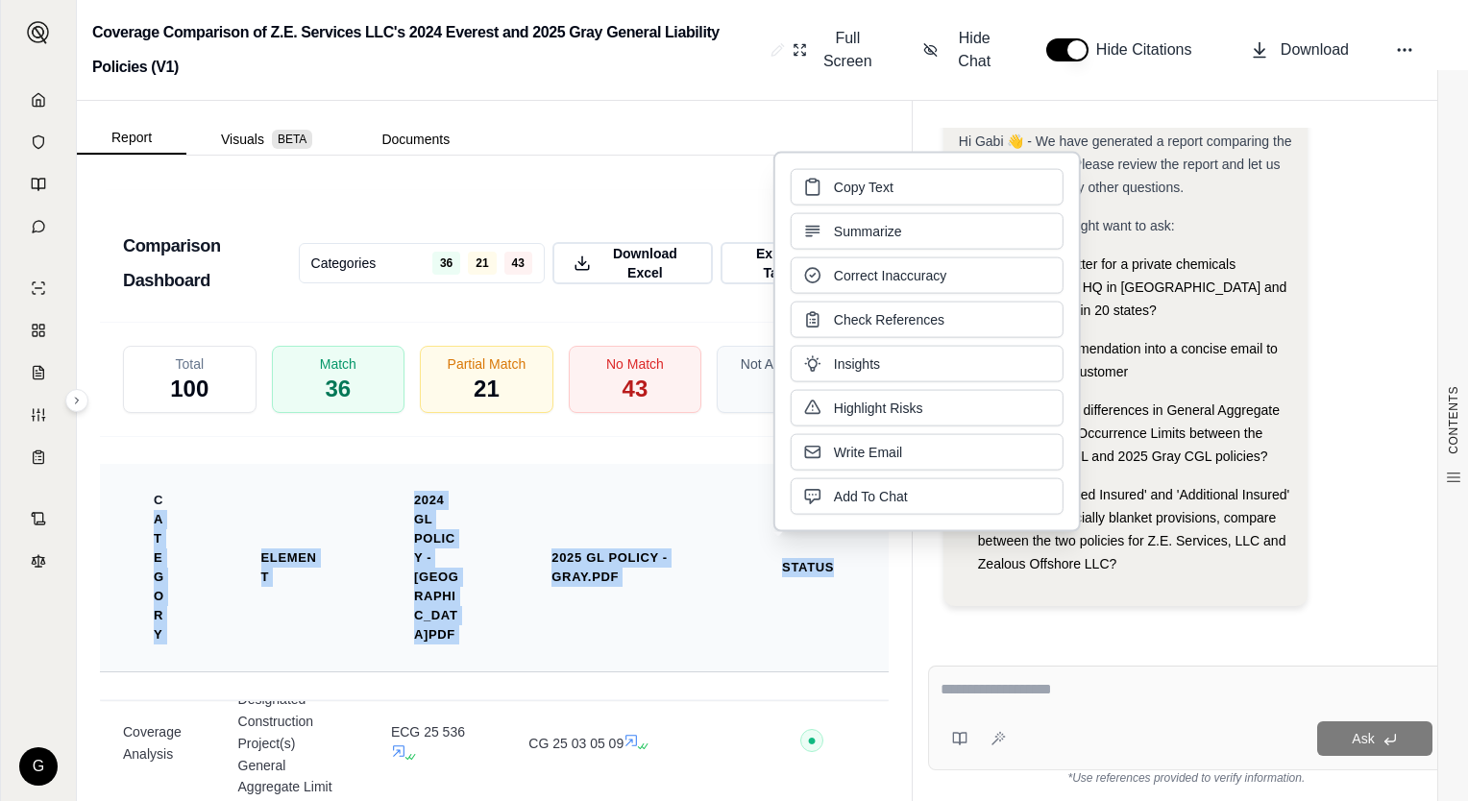
drag, startPoint x: 855, startPoint y: 638, endPoint x: 799, endPoint y: 613, distance: 61.1
click at [799, 613] on th "Status" at bounding box center [811, 568] width 153 height 208
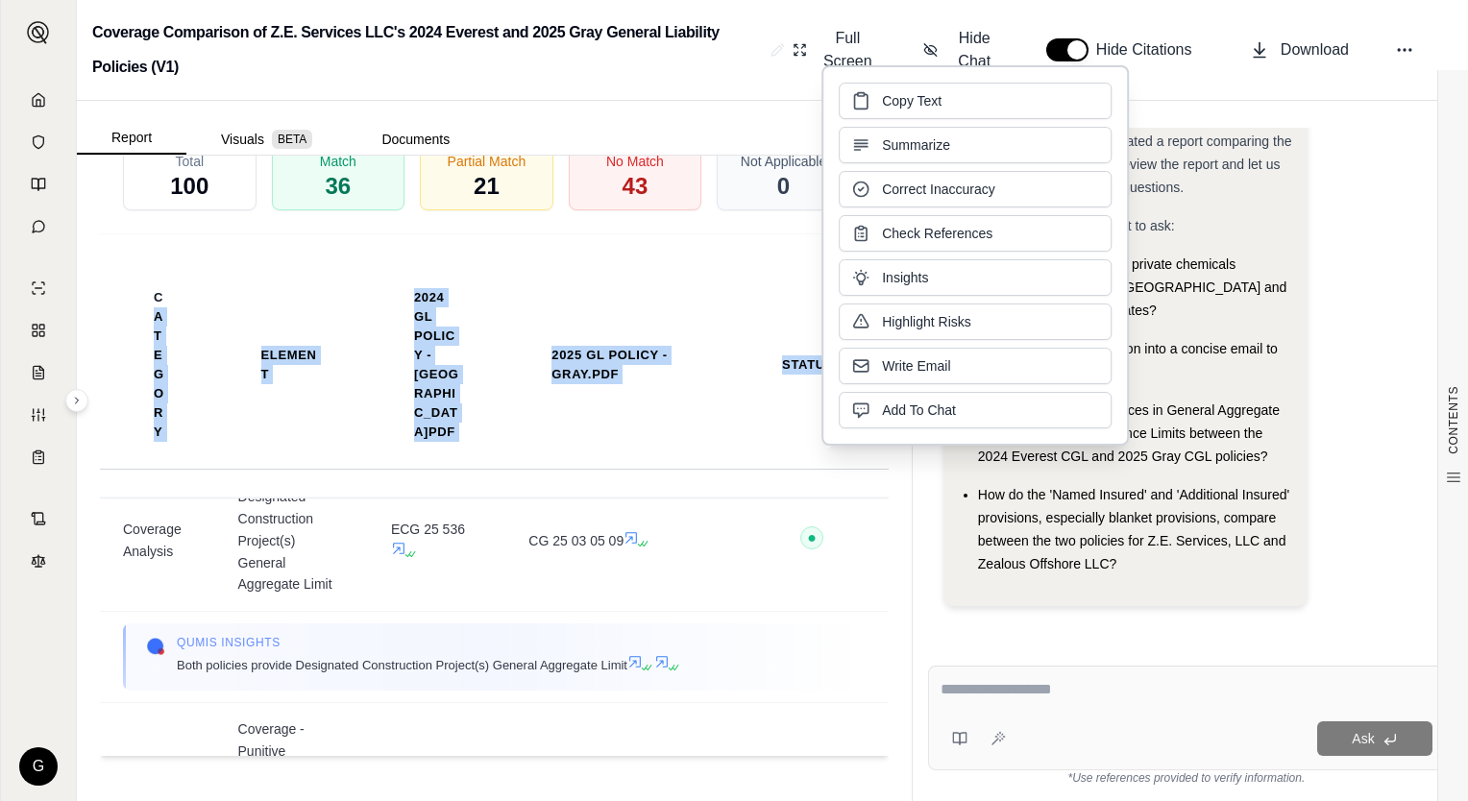
scroll to position [7046, 0]
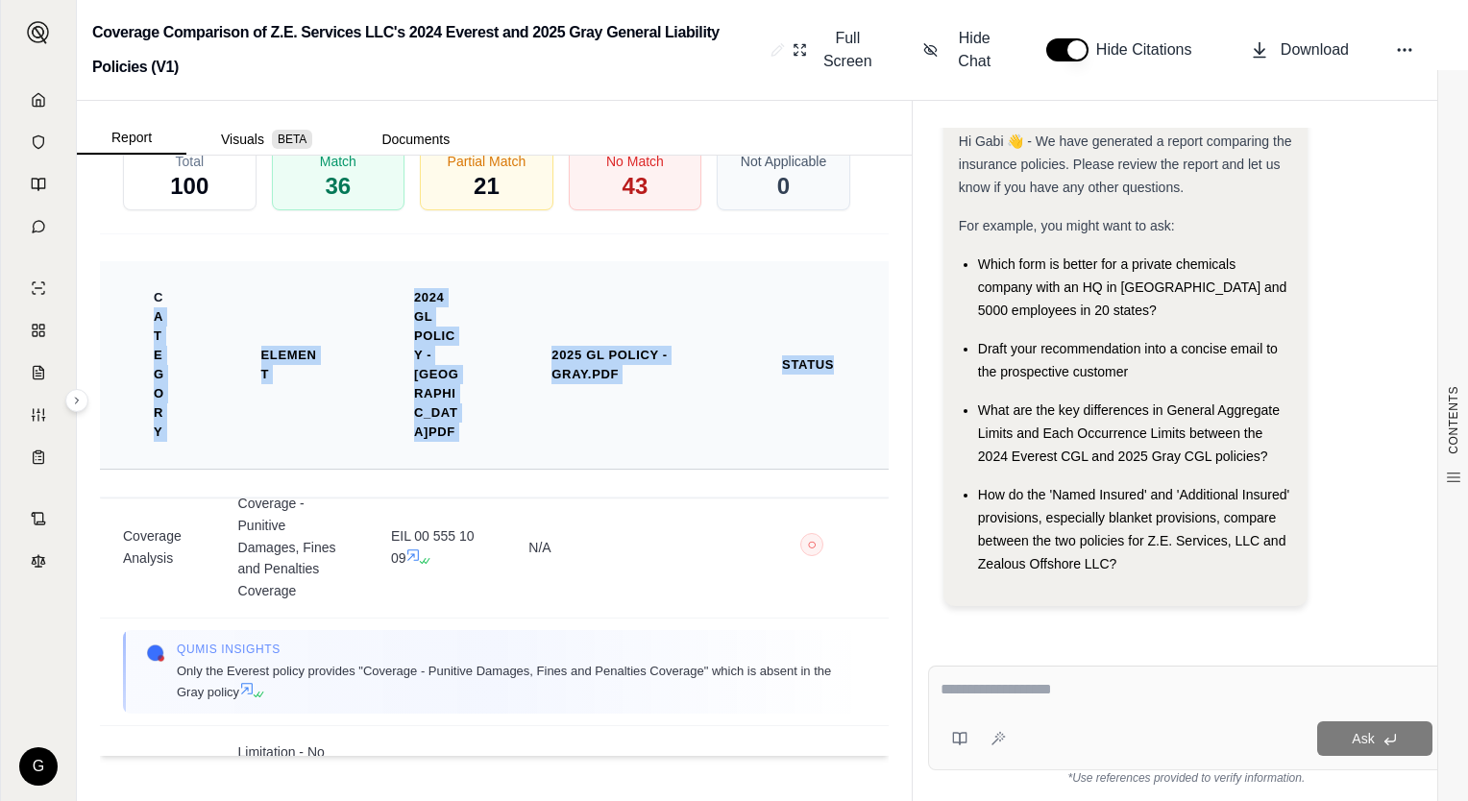
click at [644, 441] on th "2025 GL Policy - Gray.pdf" at bounding box center [620, 365] width 230 height 208
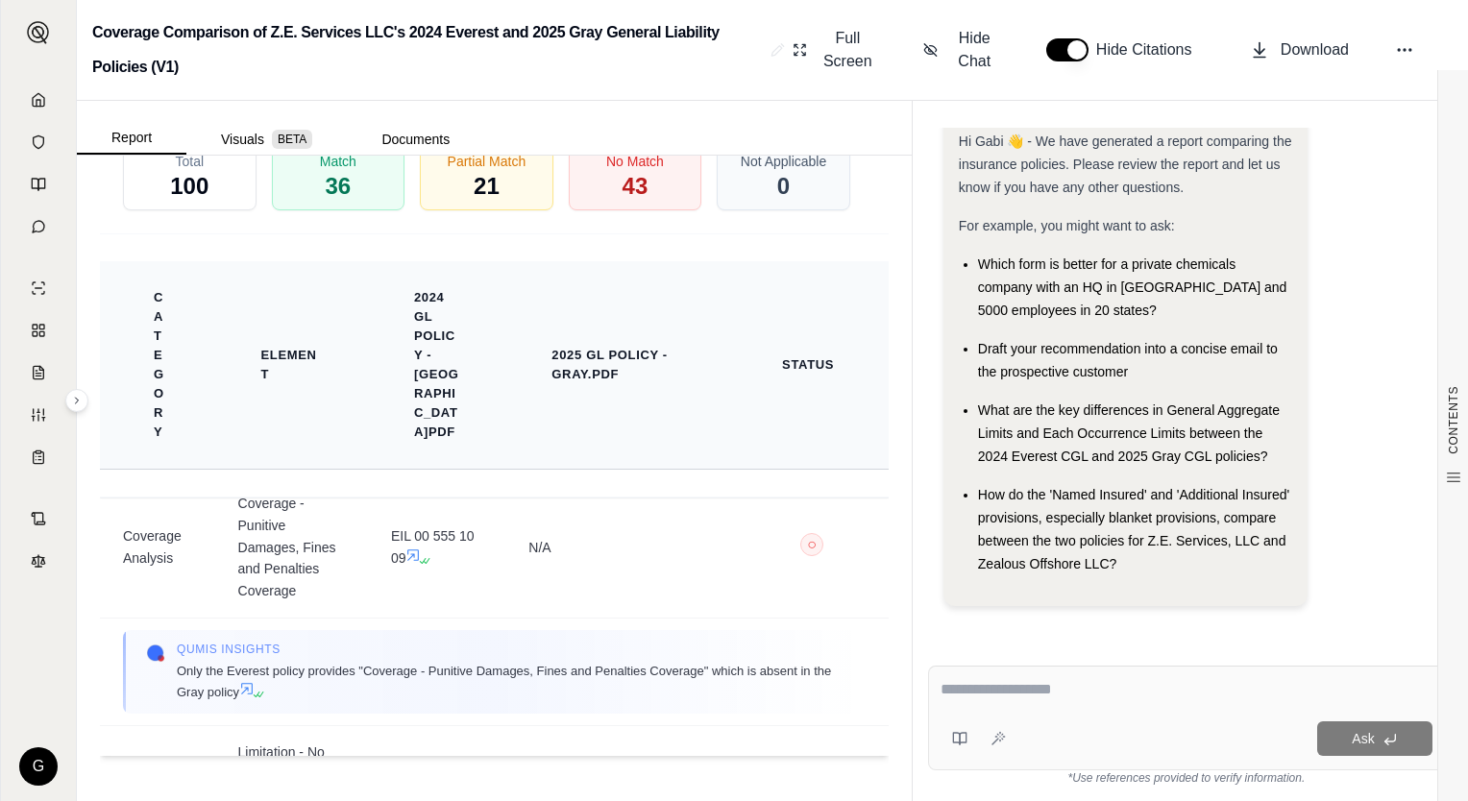
click at [471, 448] on th "2024 GL Policy - [GEOGRAPHIC_DATA]pdf" at bounding box center [436, 365] width 137 height 208
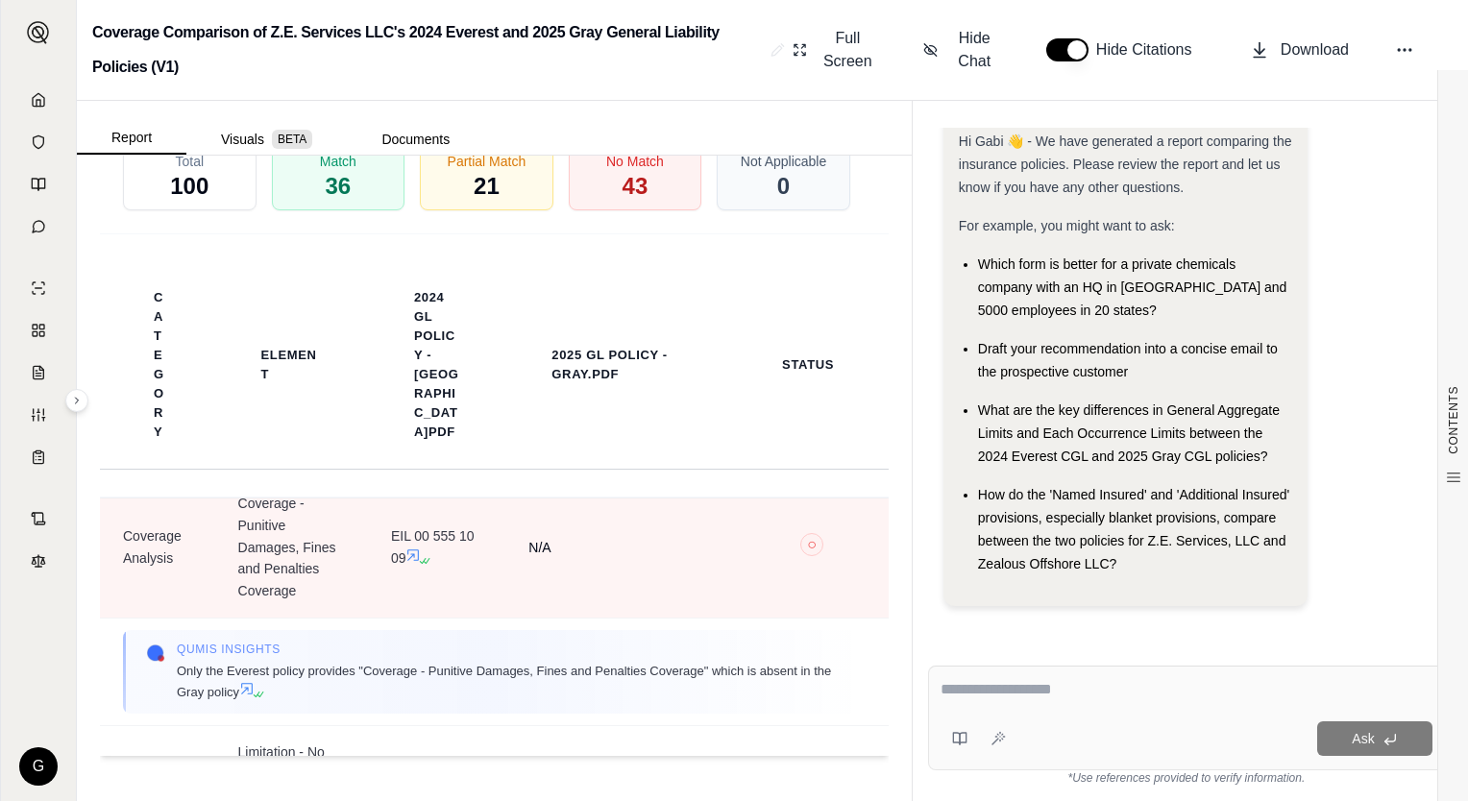
click at [548, 563] on td "N/A" at bounding box center [620, 547] width 230 height 141
click at [671, 619] on td "N/A" at bounding box center [620, 547] width 230 height 141
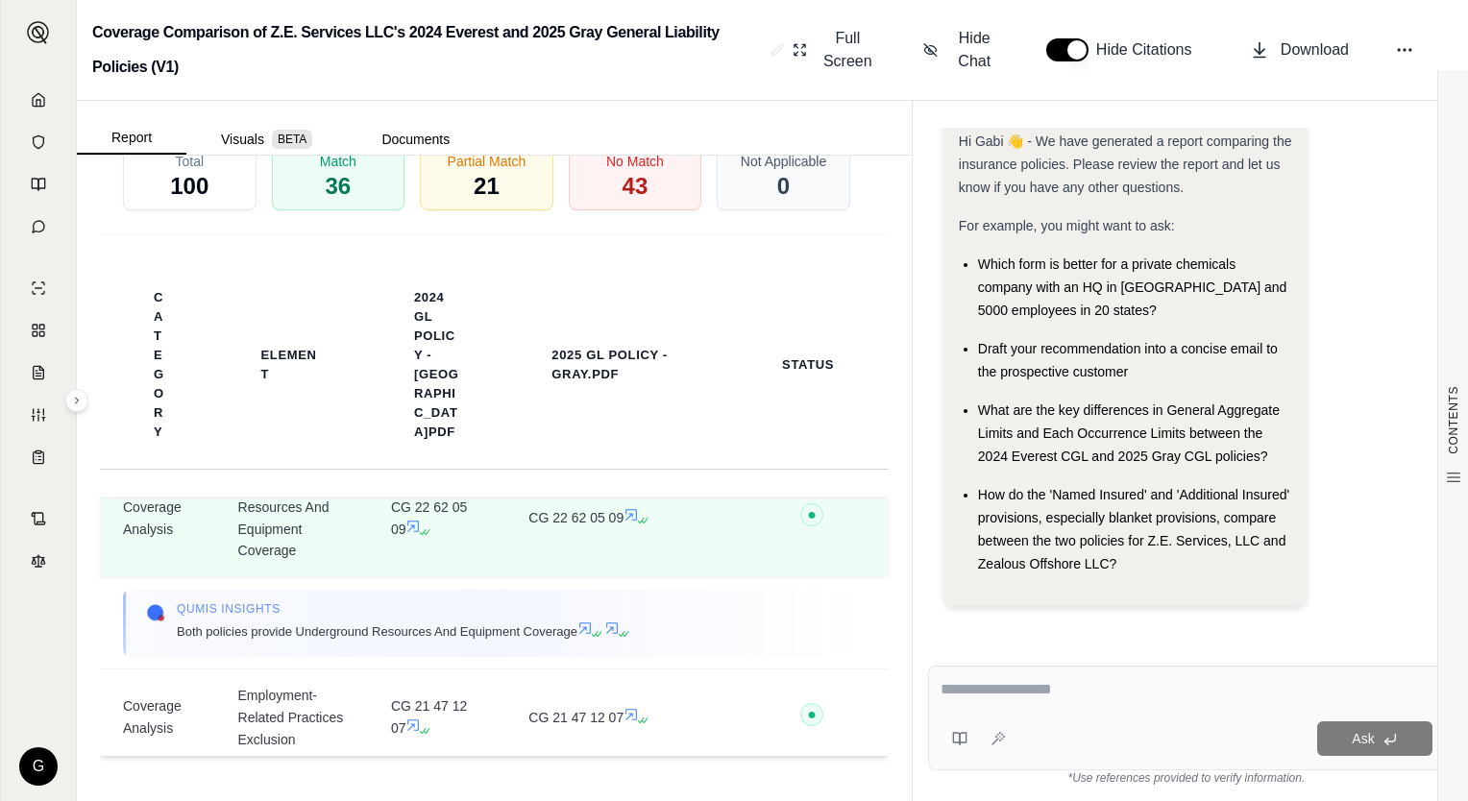
scroll to position [6373, 0]
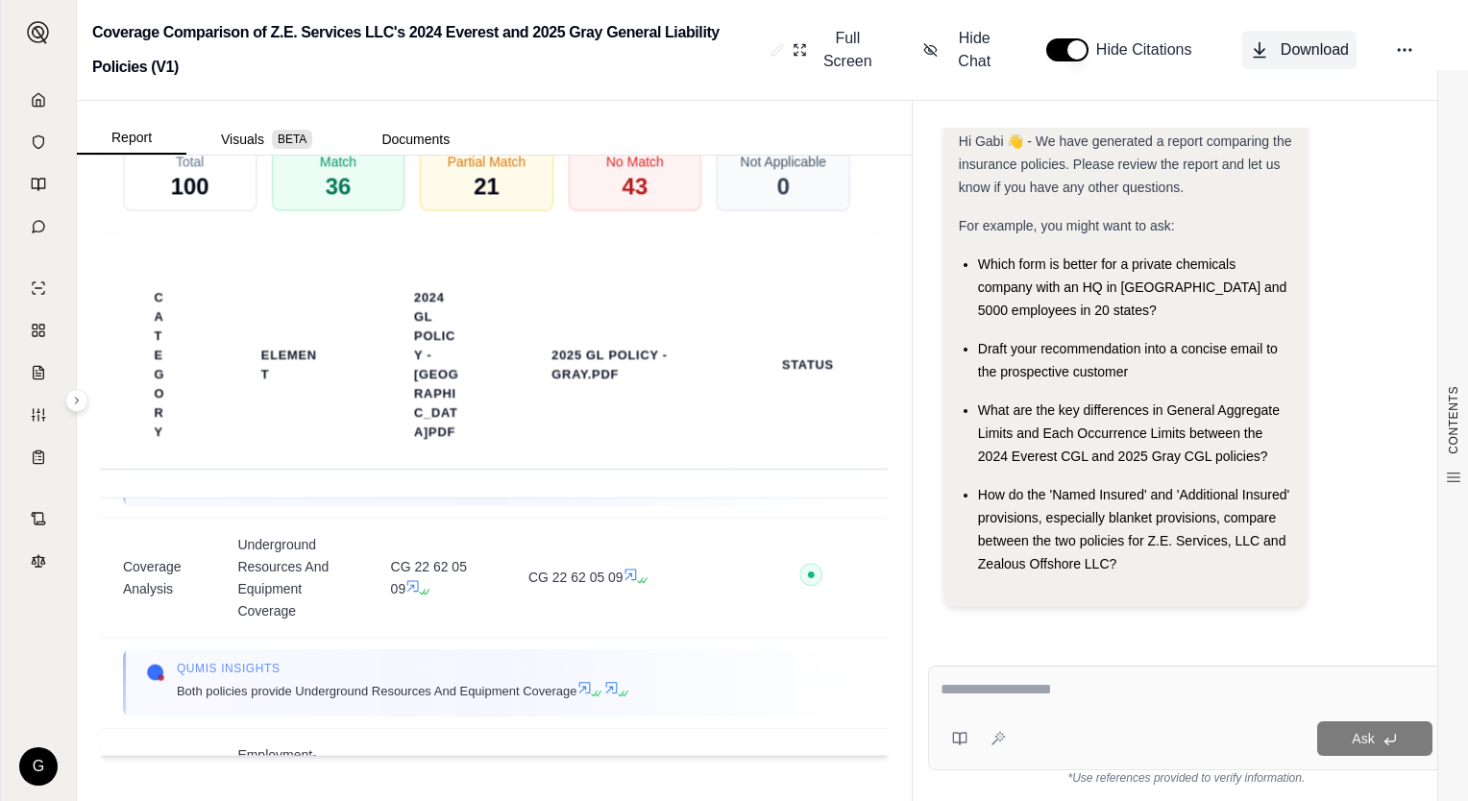
click at [1308, 44] on span "Download" at bounding box center [1314, 49] width 68 height 23
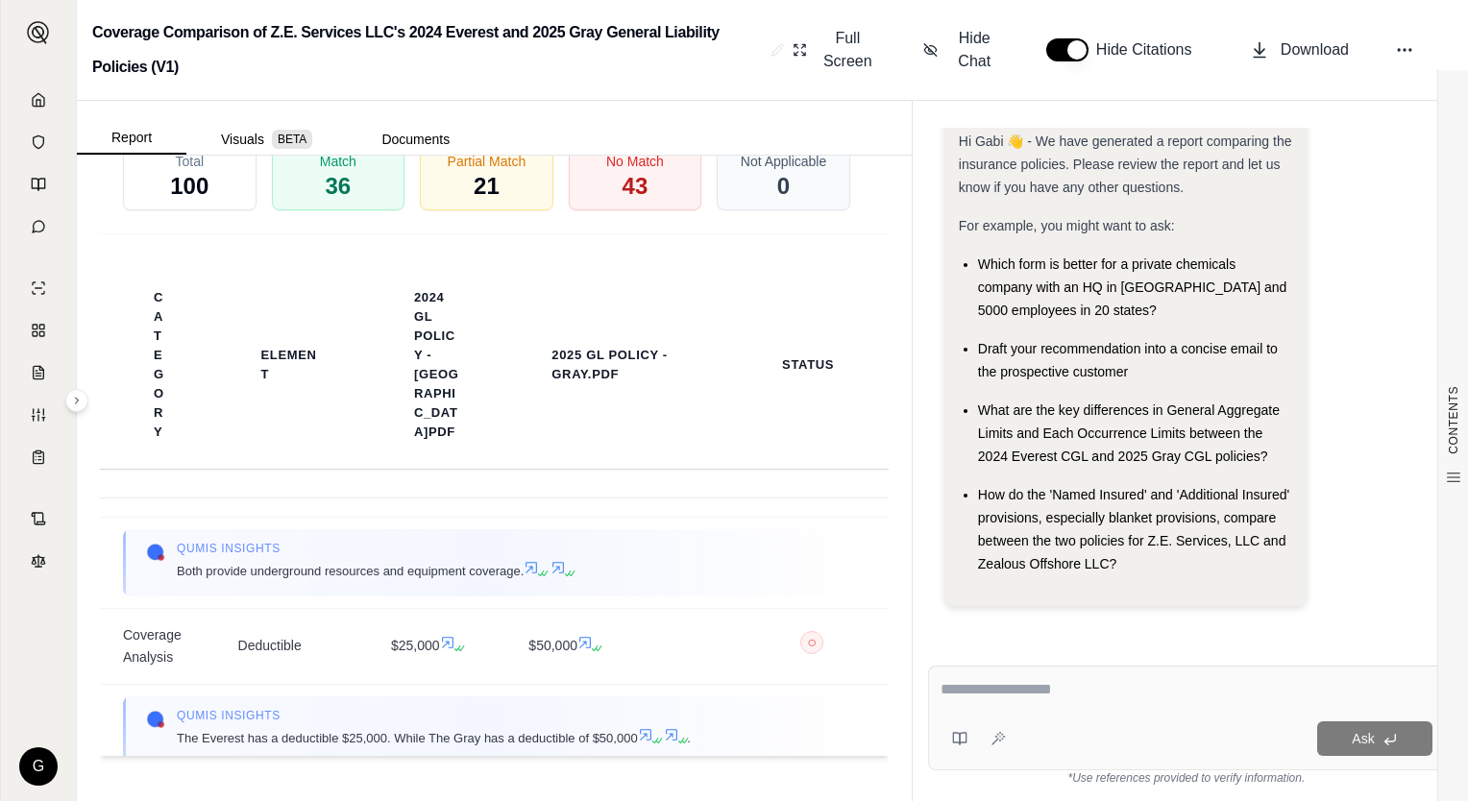
scroll to position [4452, 0]
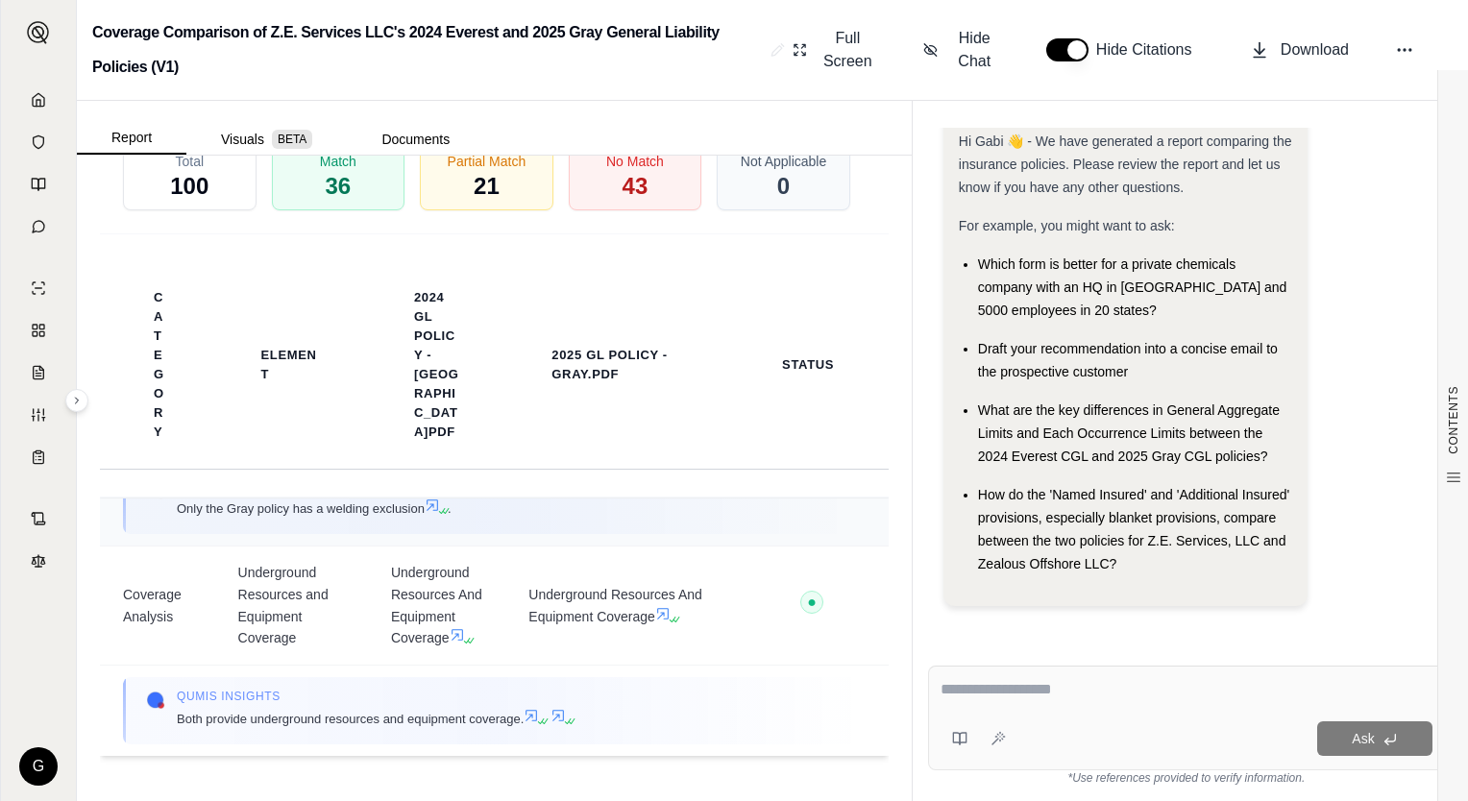
click at [833, 513] on div "Qumis INSIGHTS Only the Gray policy has a welding exclusion ." at bounding box center [494, 500] width 743 height 67
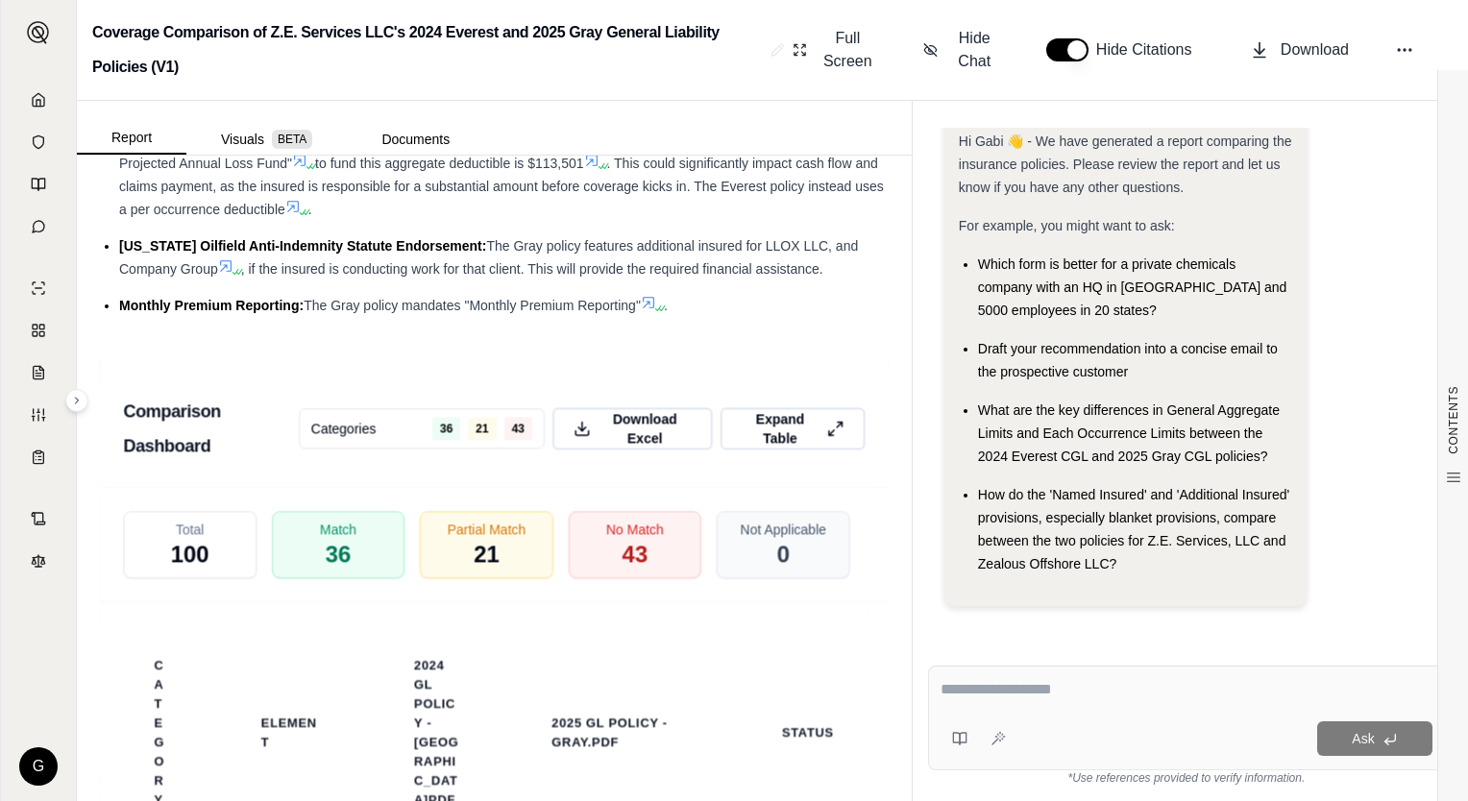
scroll to position [2866, 0]
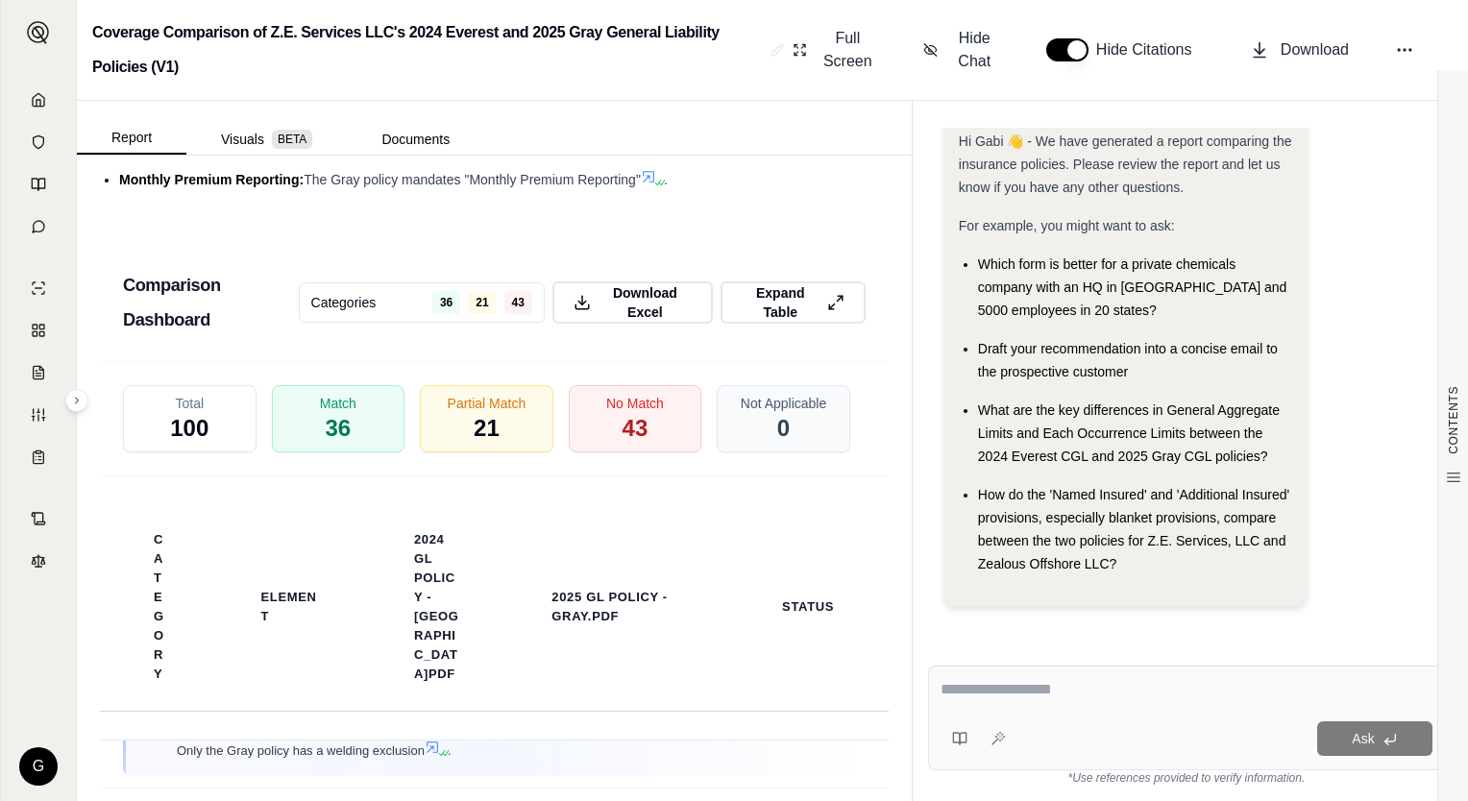
click at [202, 309] on h3 "Comparison Dashboard" at bounding box center [211, 303] width 176 height 70
click at [484, 311] on html "G Coverage Comparison of Z.E. Services LLC's 2024 Everest and 2025 Gray General…" at bounding box center [734, 400] width 1468 height 801
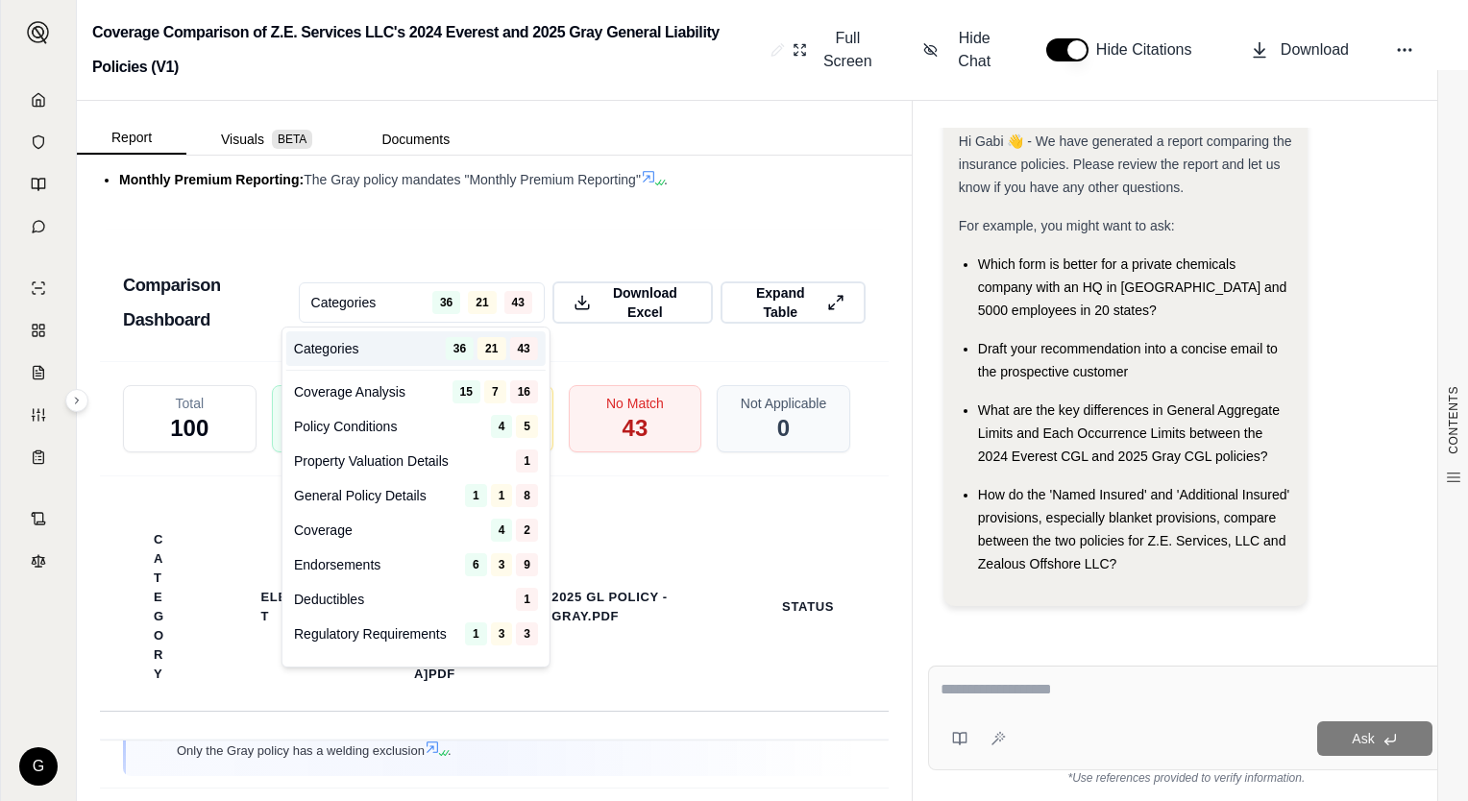
click at [742, 369] on html "G Coverage Comparison of Z.E. Services LLC's 2024 Everest and 2025 Gray General…" at bounding box center [734, 400] width 1468 height 801
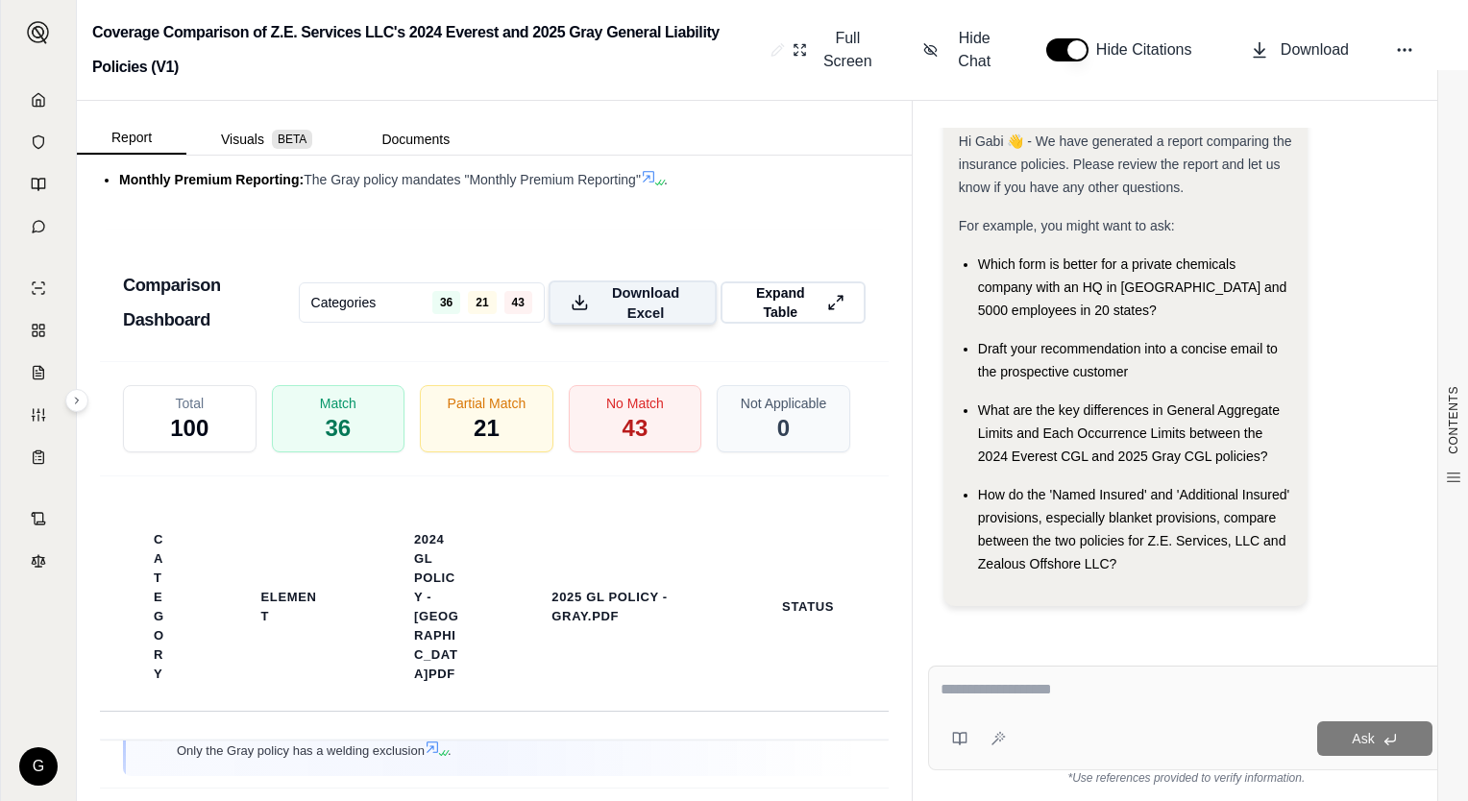
click at [643, 293] on span "Download Excel" at bounding box center [646, 302] width 98 height 40
click at [829, 297] on icon at bounding box center [838, 303] width 18 height 20
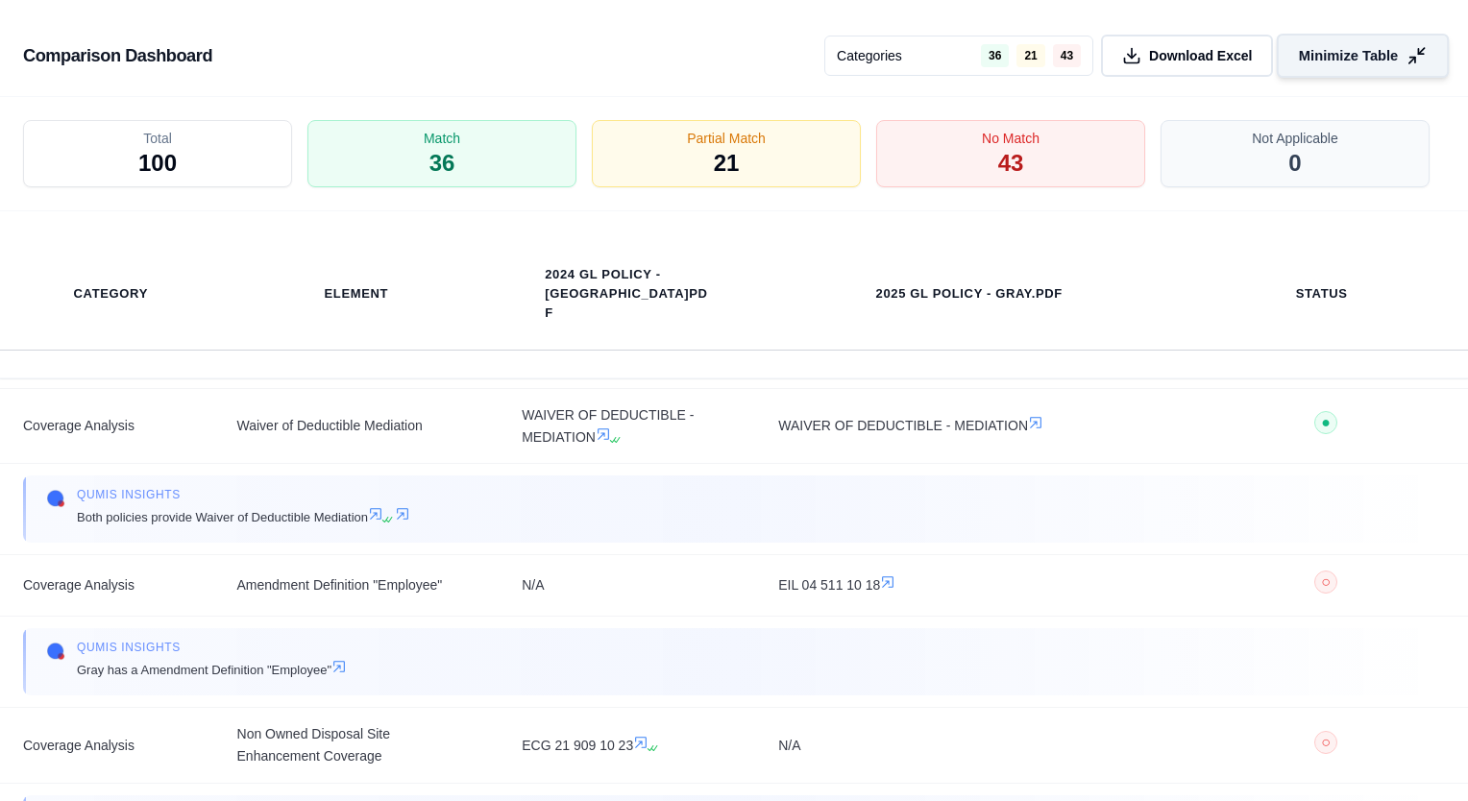
scroll to position [2294, 0]
click at [1145, 275] on div "2025 GL Policy - Gray.pdf" at bounding box center [968, 294] width 381 height 42
click at [1364, 51] on span "Minimize Table" at bounding box center [1348, 56] width 99 height 20
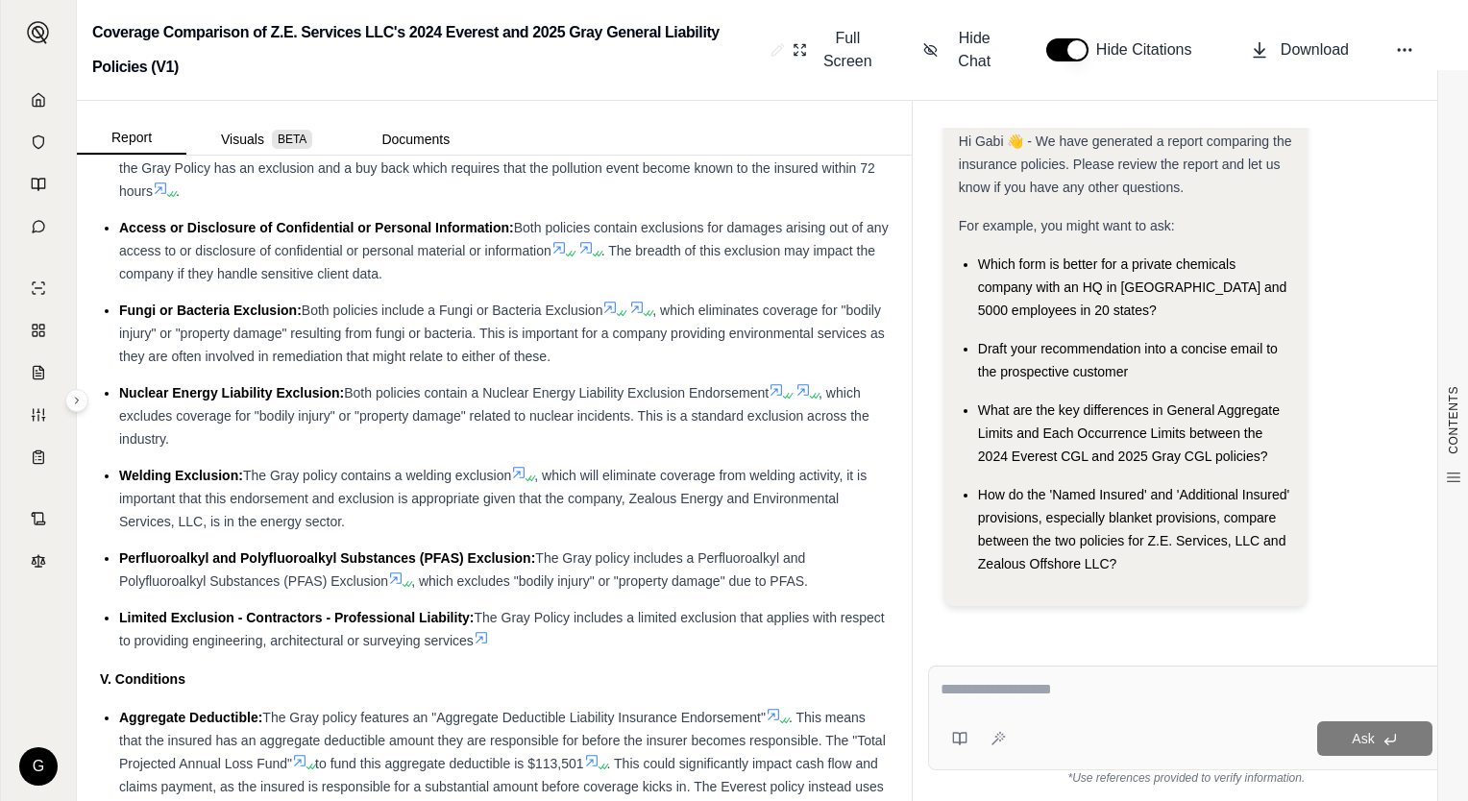
scroll to position [2102, 0]
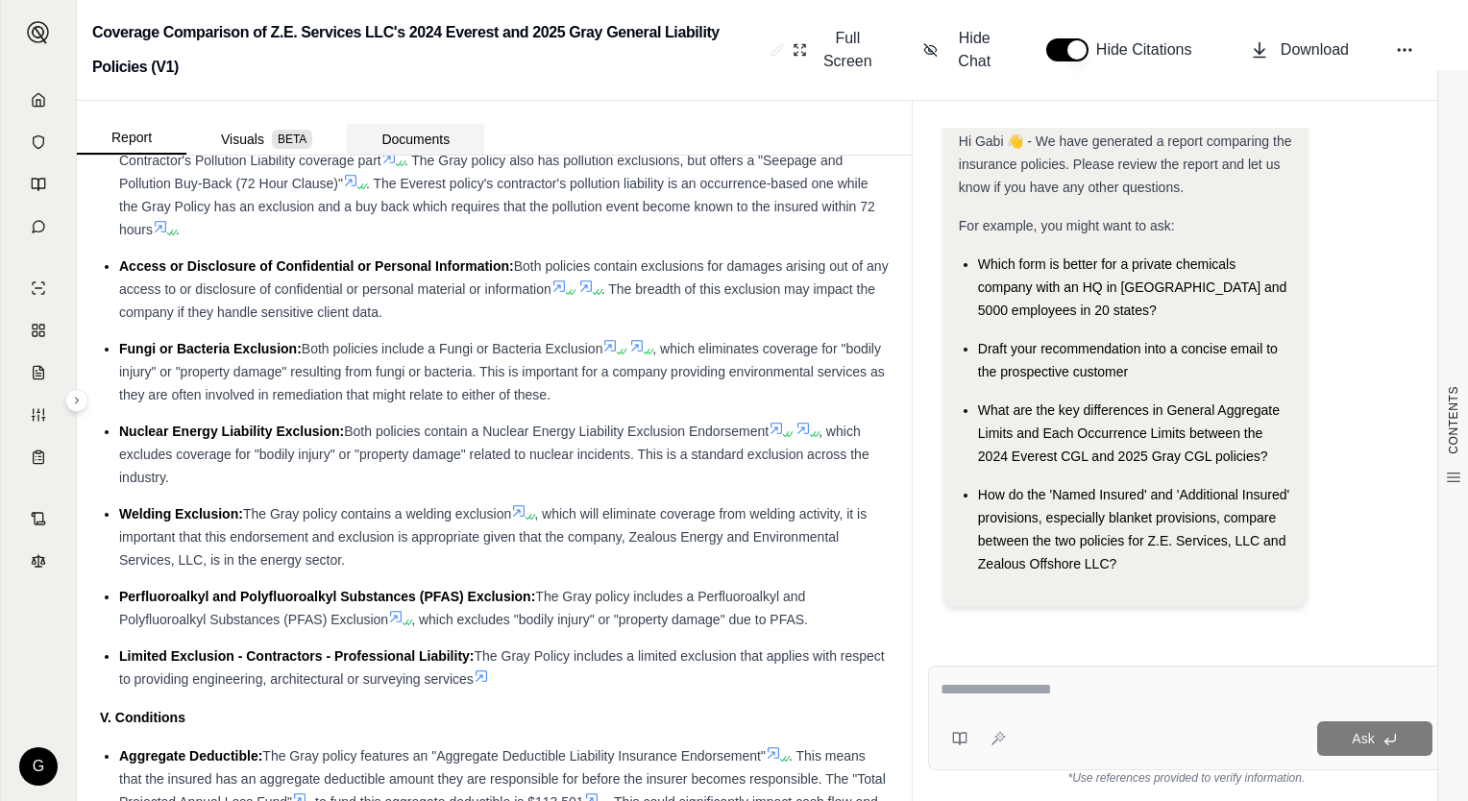
click at [441, 129] on button "Documents" at bounding box center [415, 139] width 137 height 31
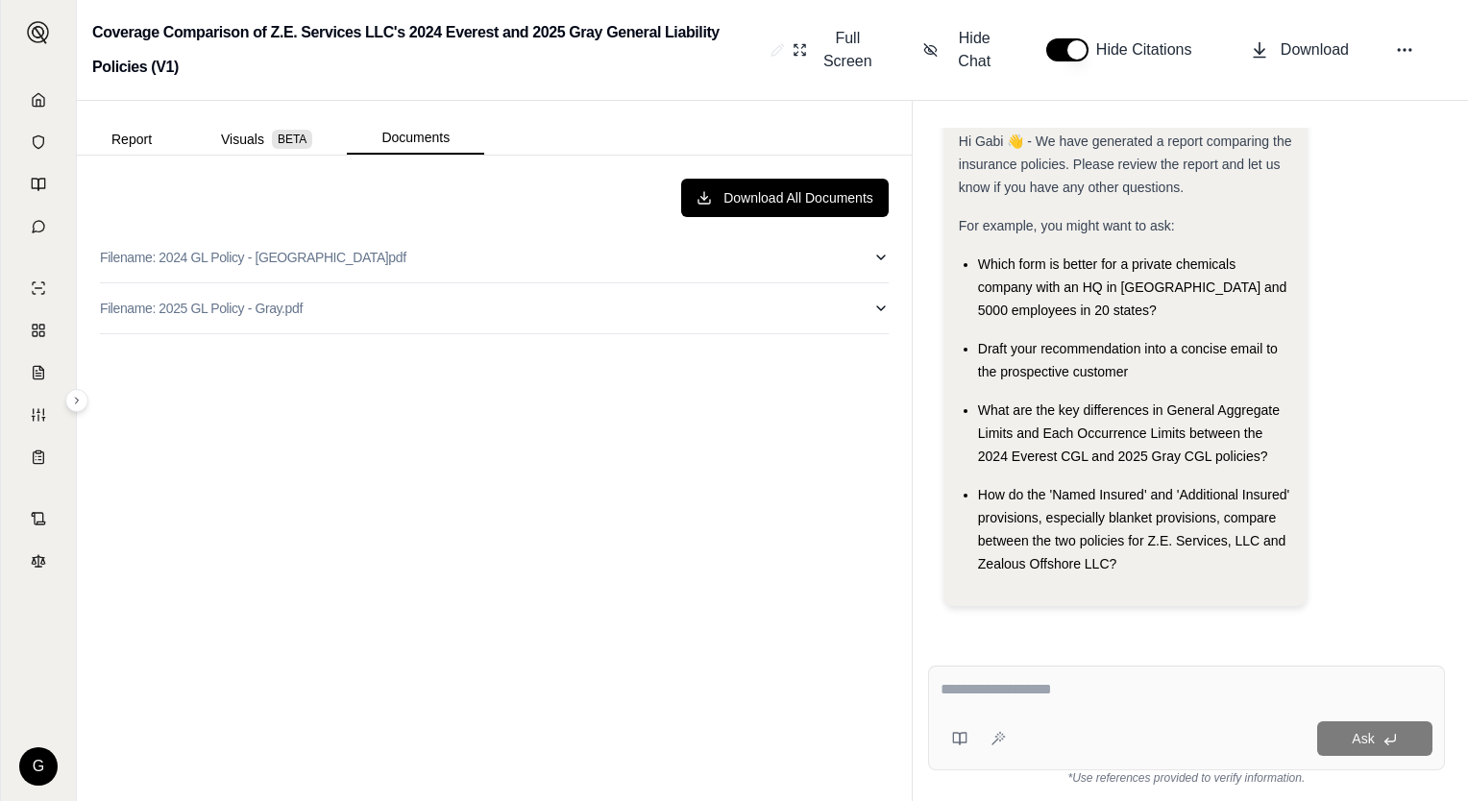
drag, startPoint x: 298, startPoint y: 249, endPoint x: 1957, endPoint y: 418, distance: 1667.5
click at [1467, 418] on html "G Coverage Comparison of Z.E. Services LLC's 2024 Everest and 2025 Gray General…" at bounding box center [734, 400] width 1468 height 801
click at [750, 202] on button "Download All Documents" at bounding box center [784, 198] width 207 height 38
click at [1441, 259] on div "Hi Gabi 👋 - We have generated a report comparing the insurance policies. Please…" at bounding box center [1186, 381] width 517 height 507
click at [41, 114] on link at bounding box center [38, 100] width 52 height 38
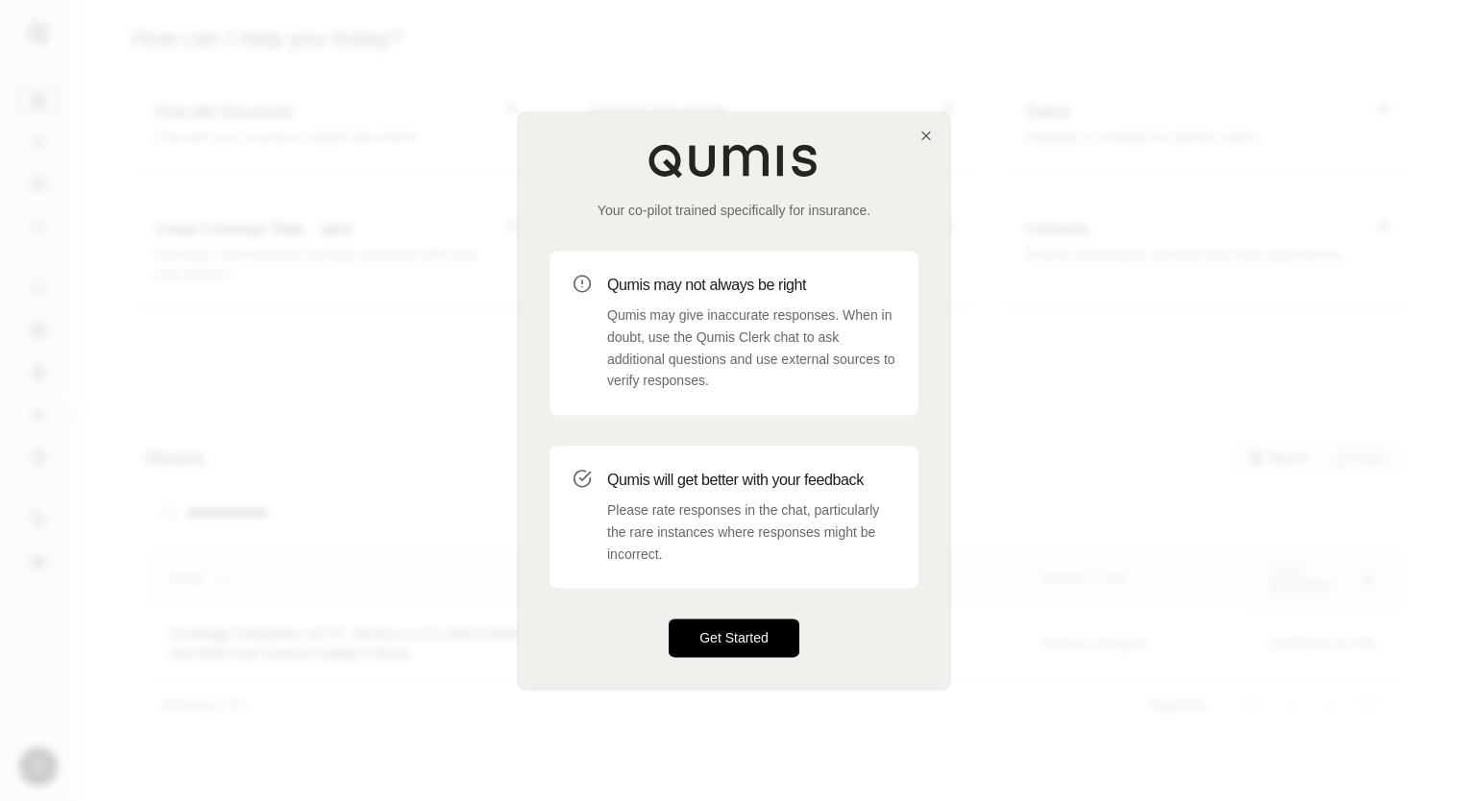
click at [715, 644] on button "Get Started" at bounding box center [734, 639] width 131 height 38
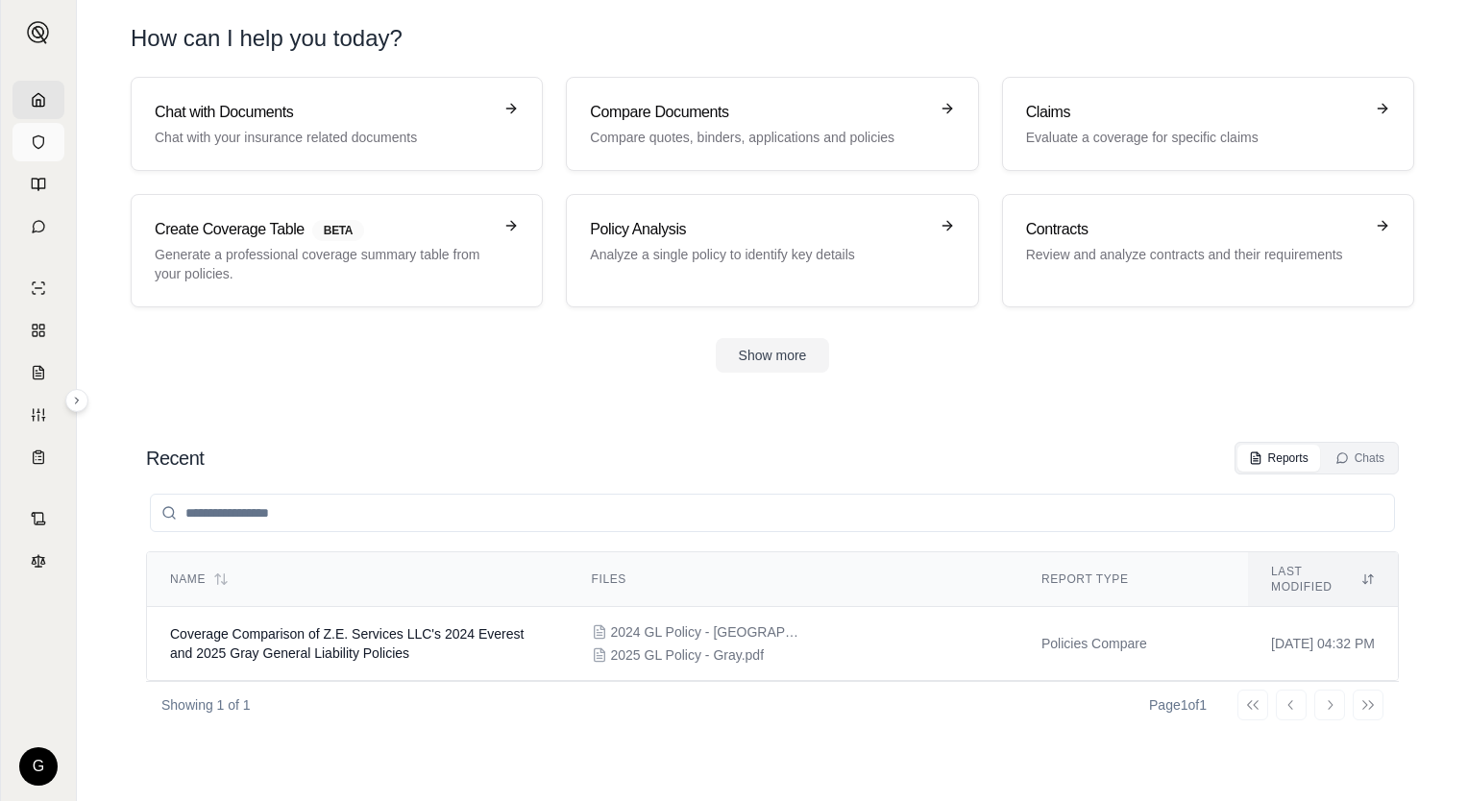
click at [42, 148] on icon at bounding box center [38, 141] width 15 height 15
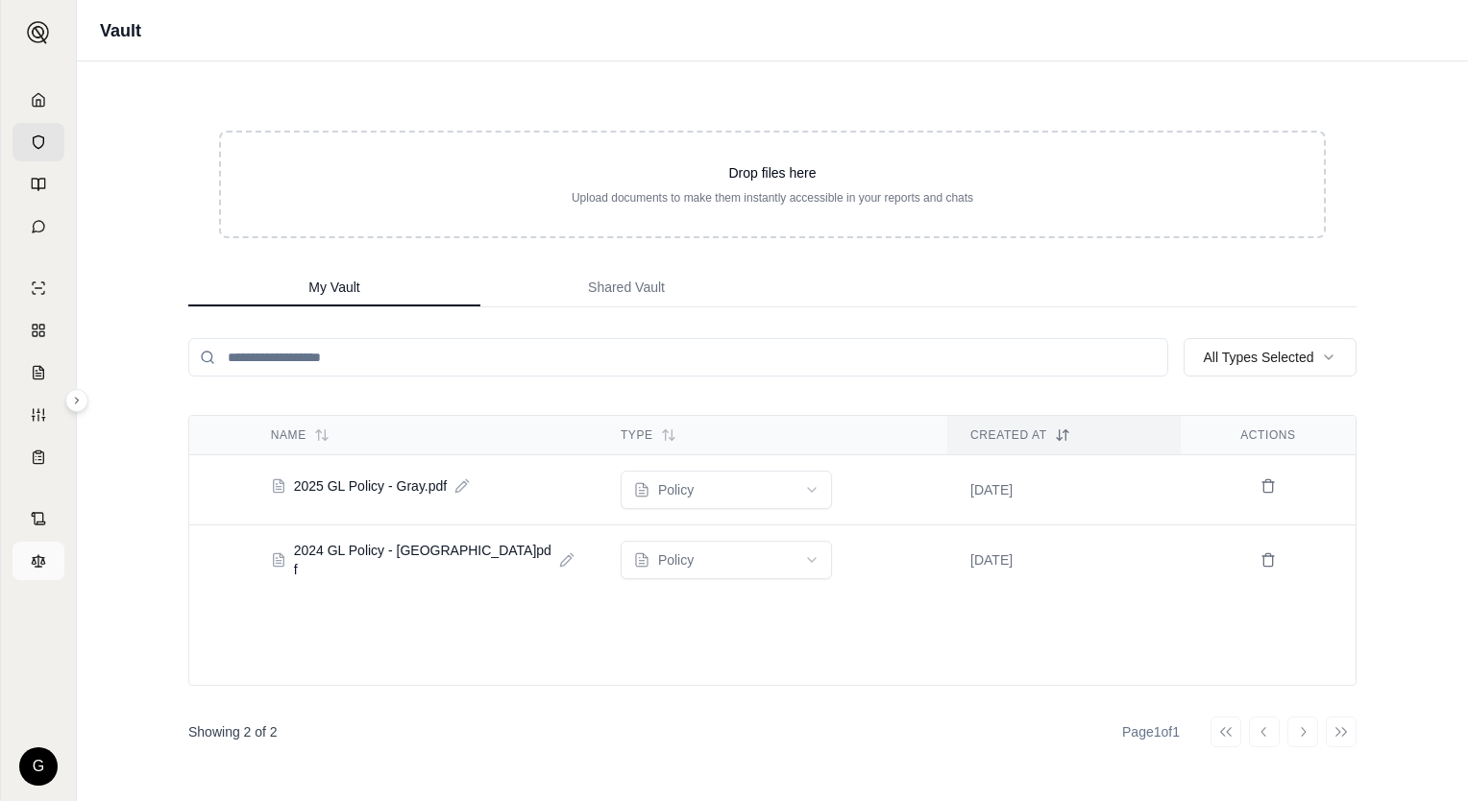
click at [50, 563] on link at bounding box center [38, 561] width 52 height 38
